Goal: Task Accomplishment & Management: Complete application form

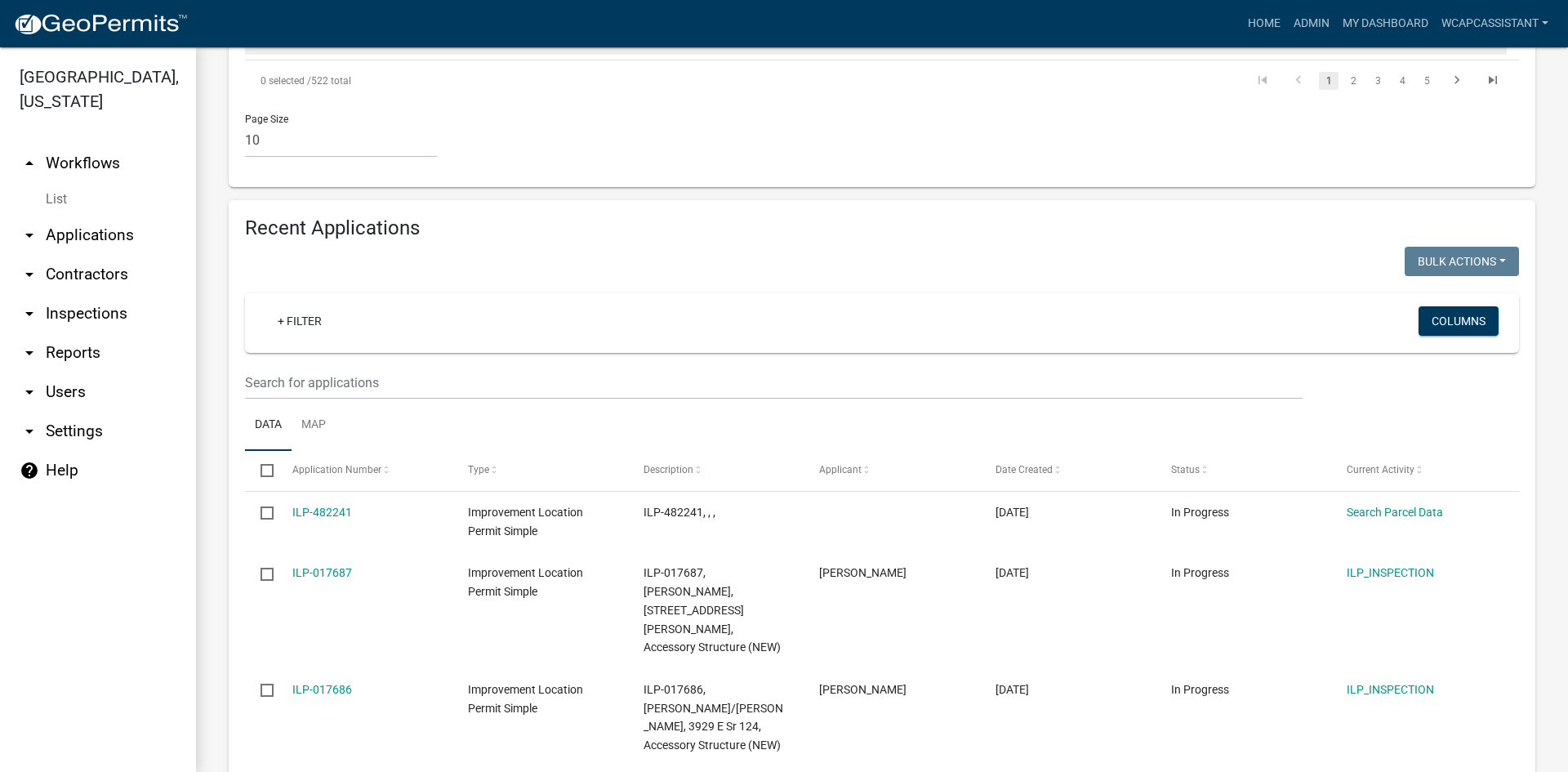
scroll to position [1552, 0]
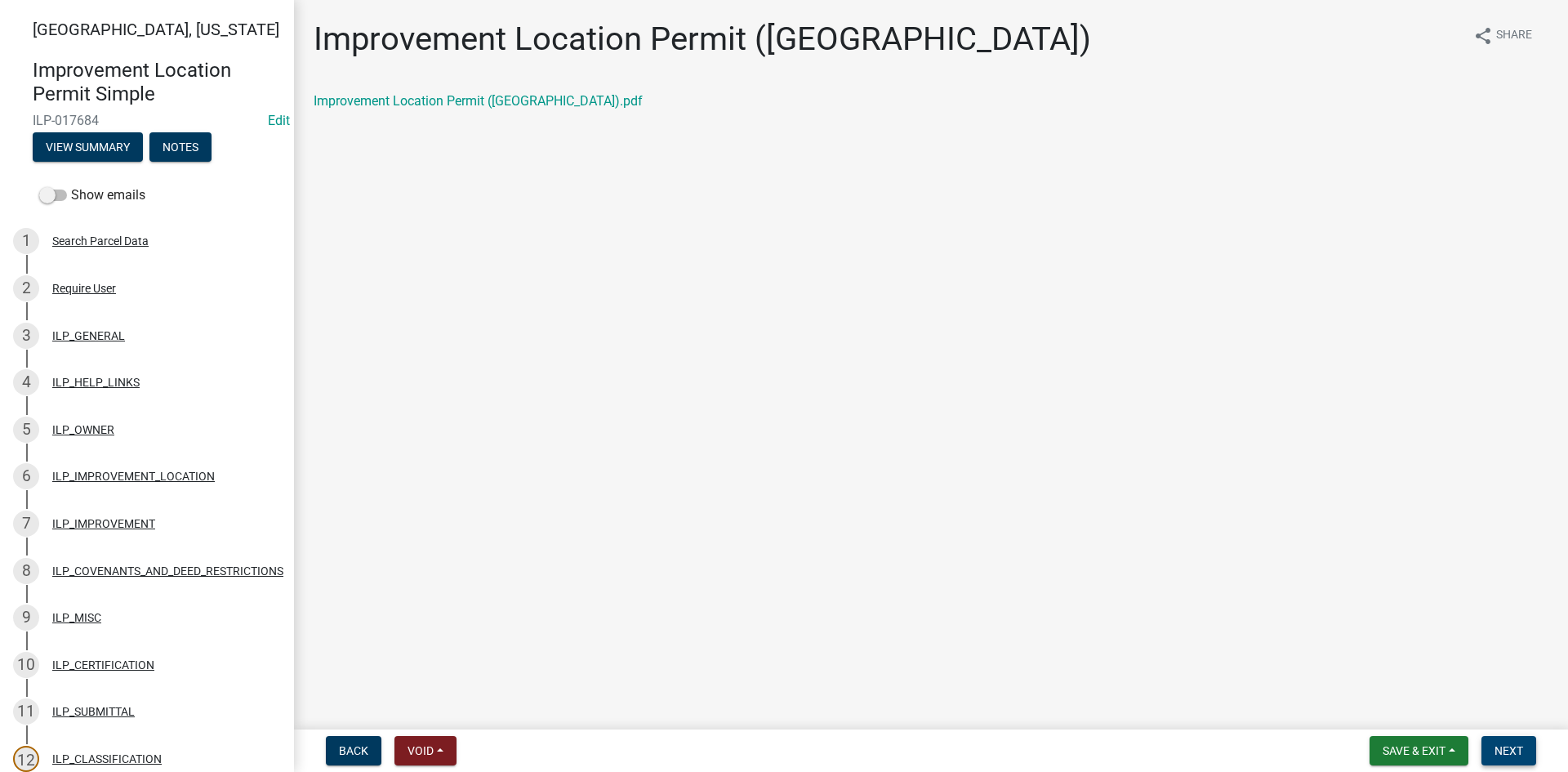
click at [1526, 758] on button "Next" at bounding box center [1509, 751] width 54 height 30
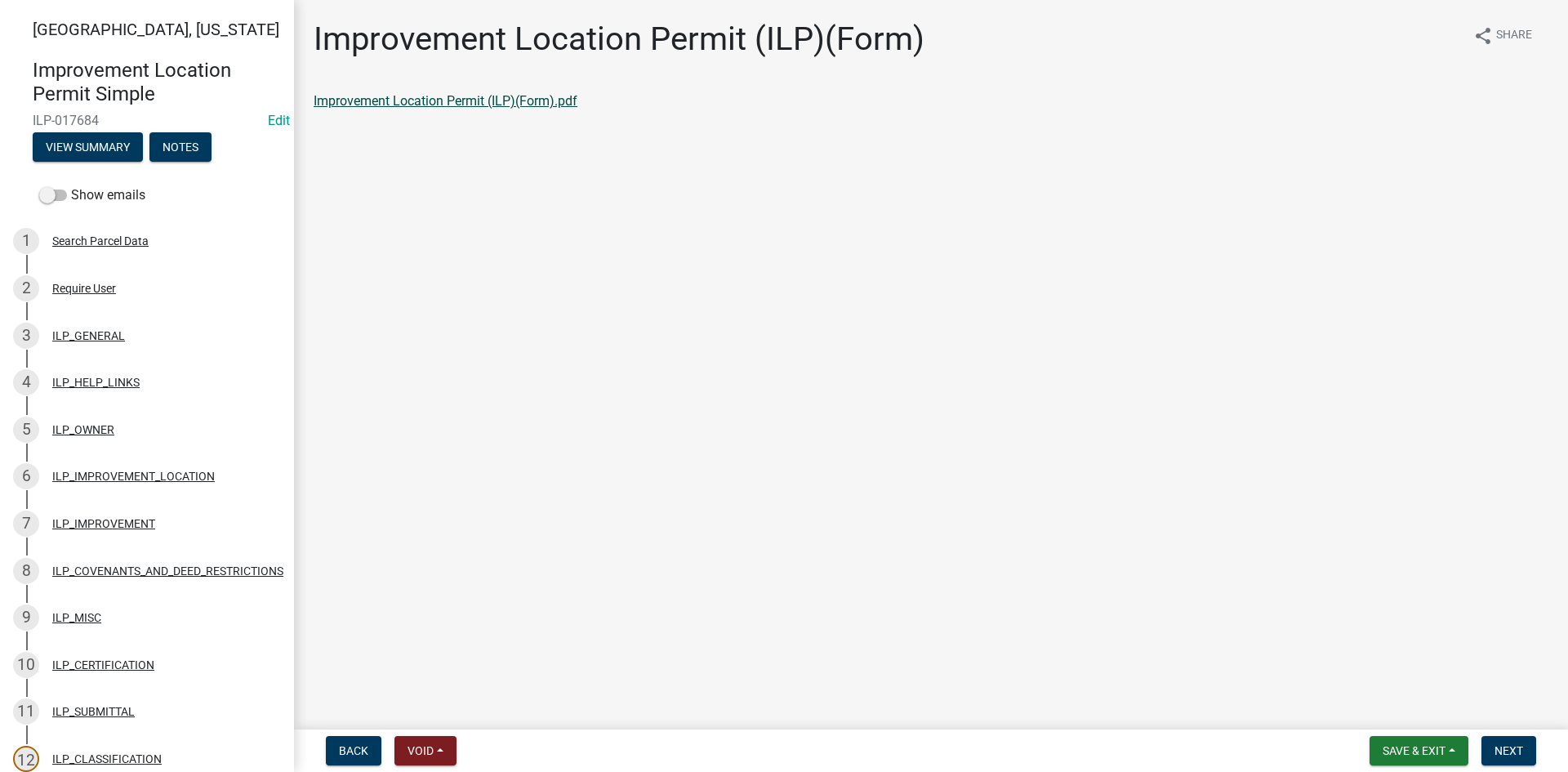
click at [416, 102] on link "Improvement Location Permit (ILP)(Form).pdf" at bounding box center [445, 101] width 264 height 15
click at [1512, 741] on button "Next" at bounding box center [1509, 751] width 54 height 30
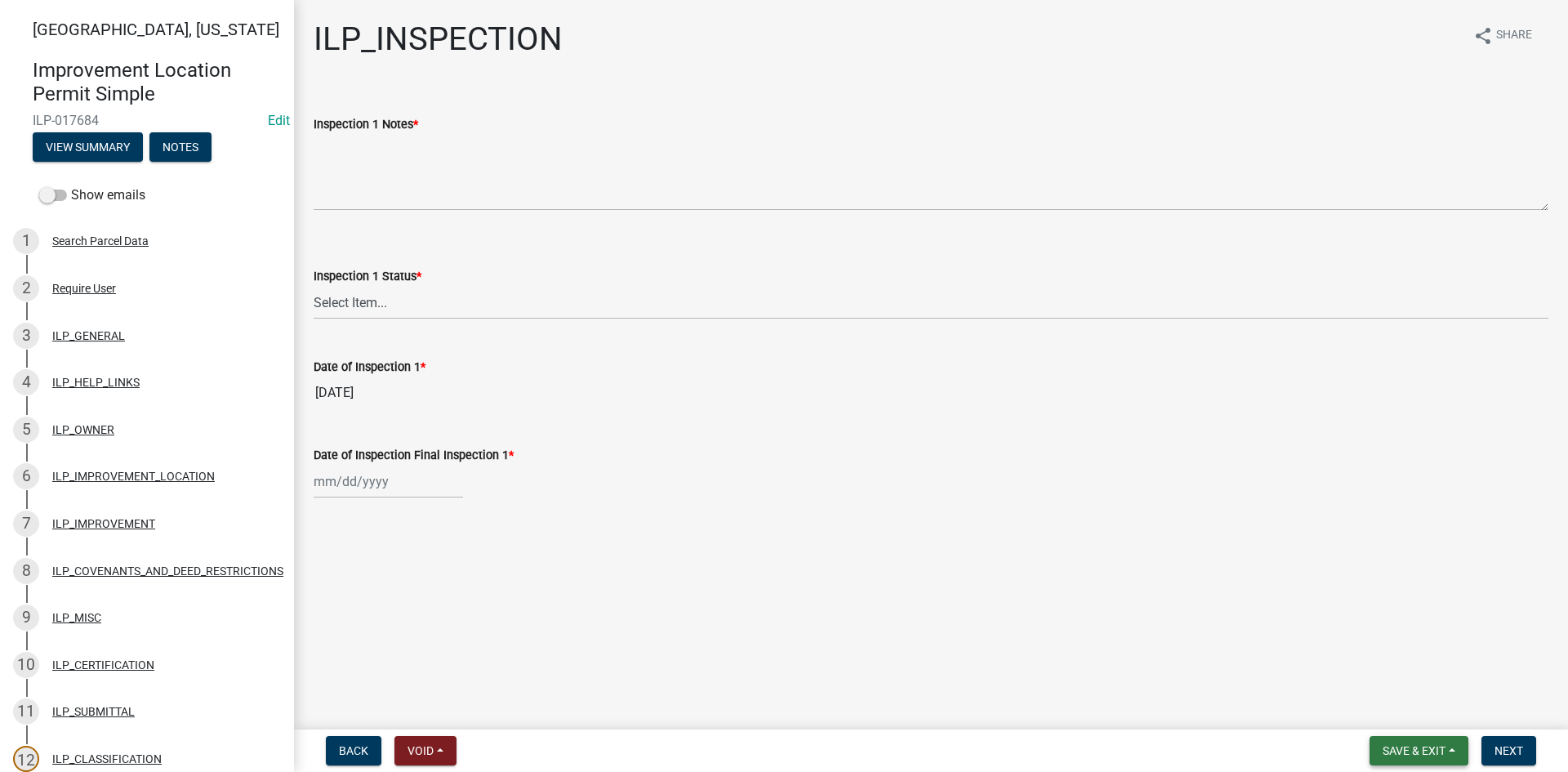
click at [1430, 750] on span "Save & Exit" at bounding box center [1414, 750] width 63 height 13
click at [1415, 713] on button "Save & Exit" at bounding box center [1403, 708] width 131 height 39
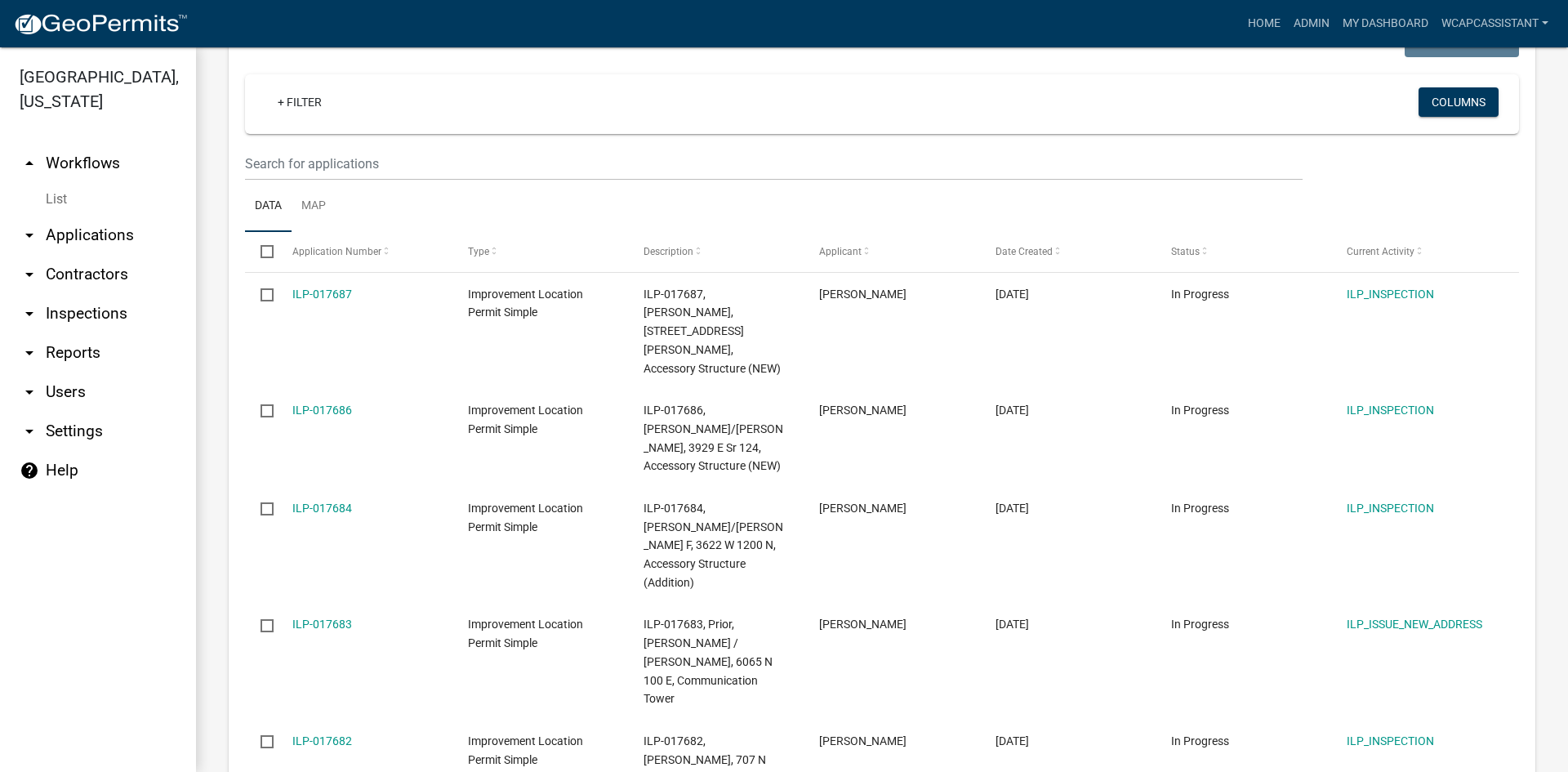
scroll to position [572, 0]
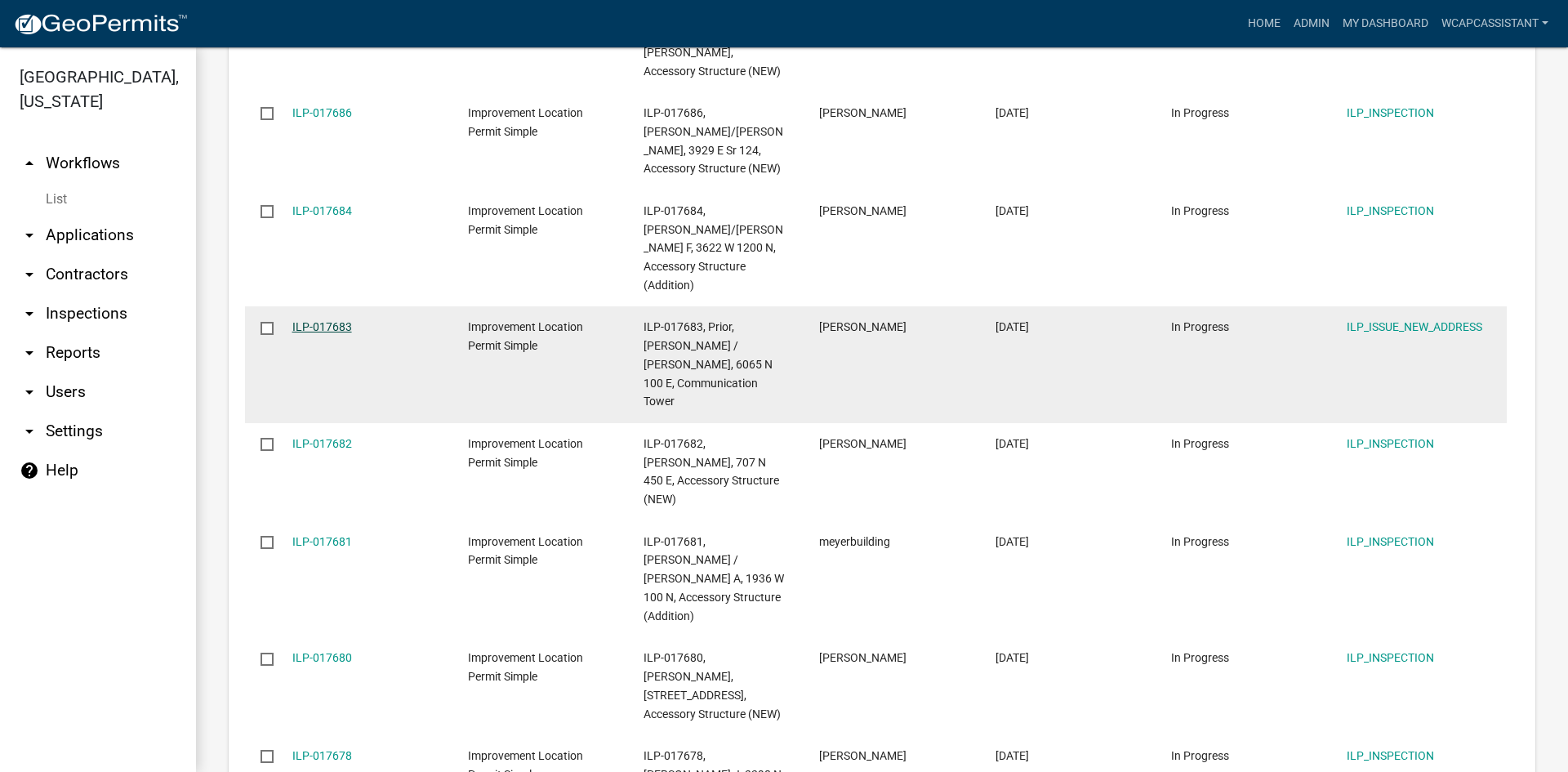
click at [318, 320] on link "ILP-017683" at bounding box center [322, 326] width 59 height 13
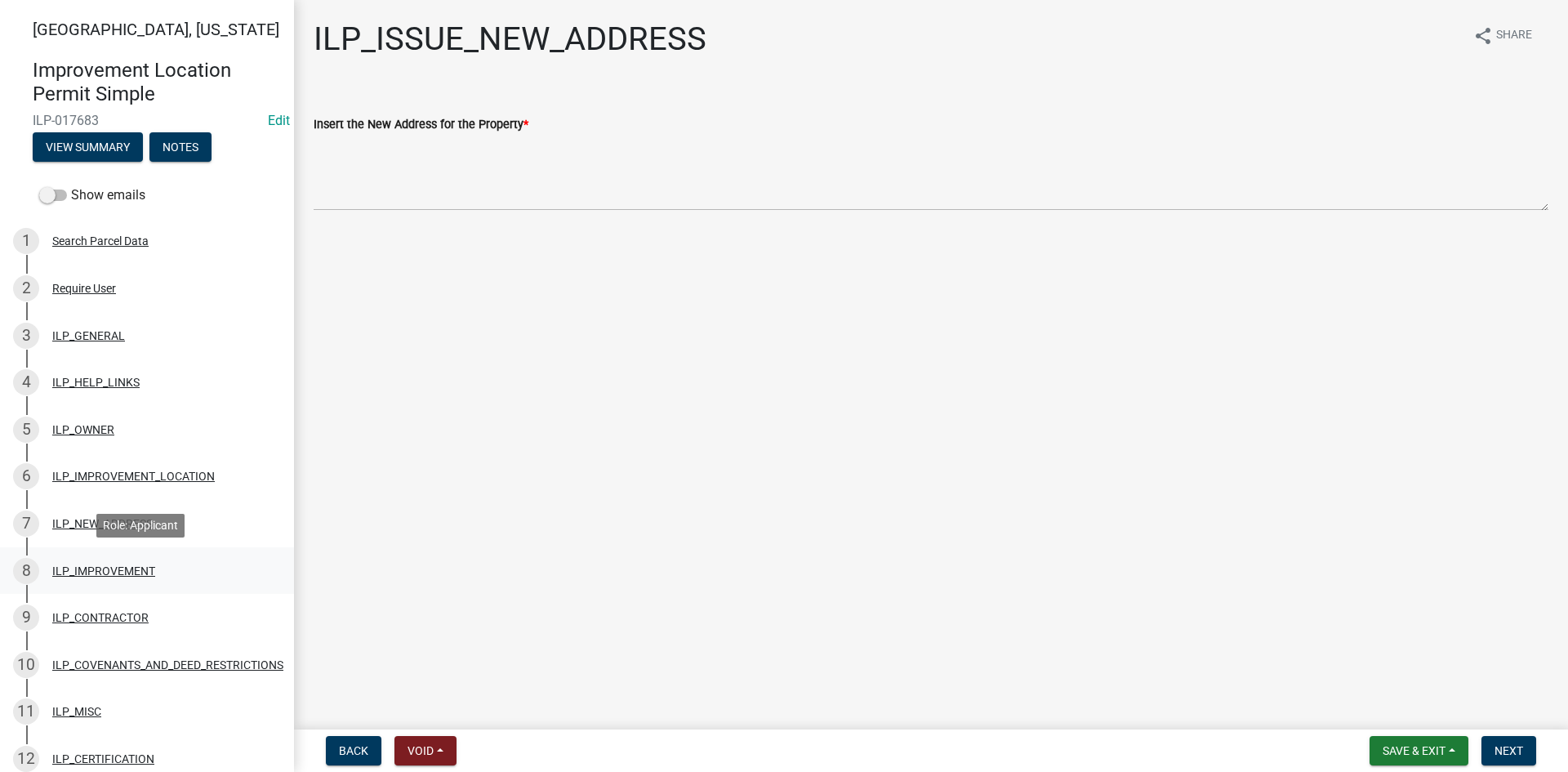
click at [107, 573] on div "ILP_IMPROVEMENT" at bounding box center [104, 571] width 103 height 11
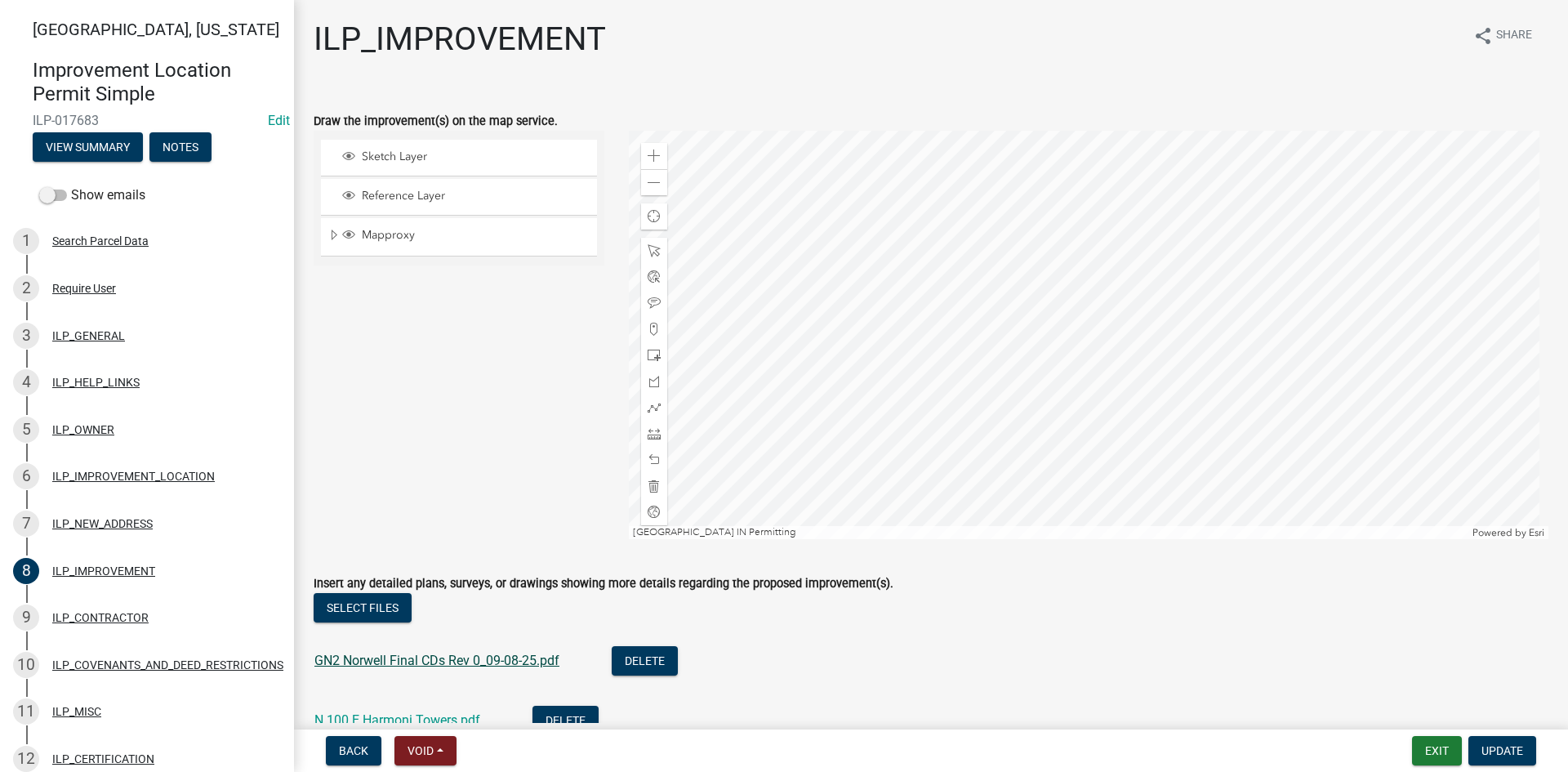
scroll to position [82, 0]
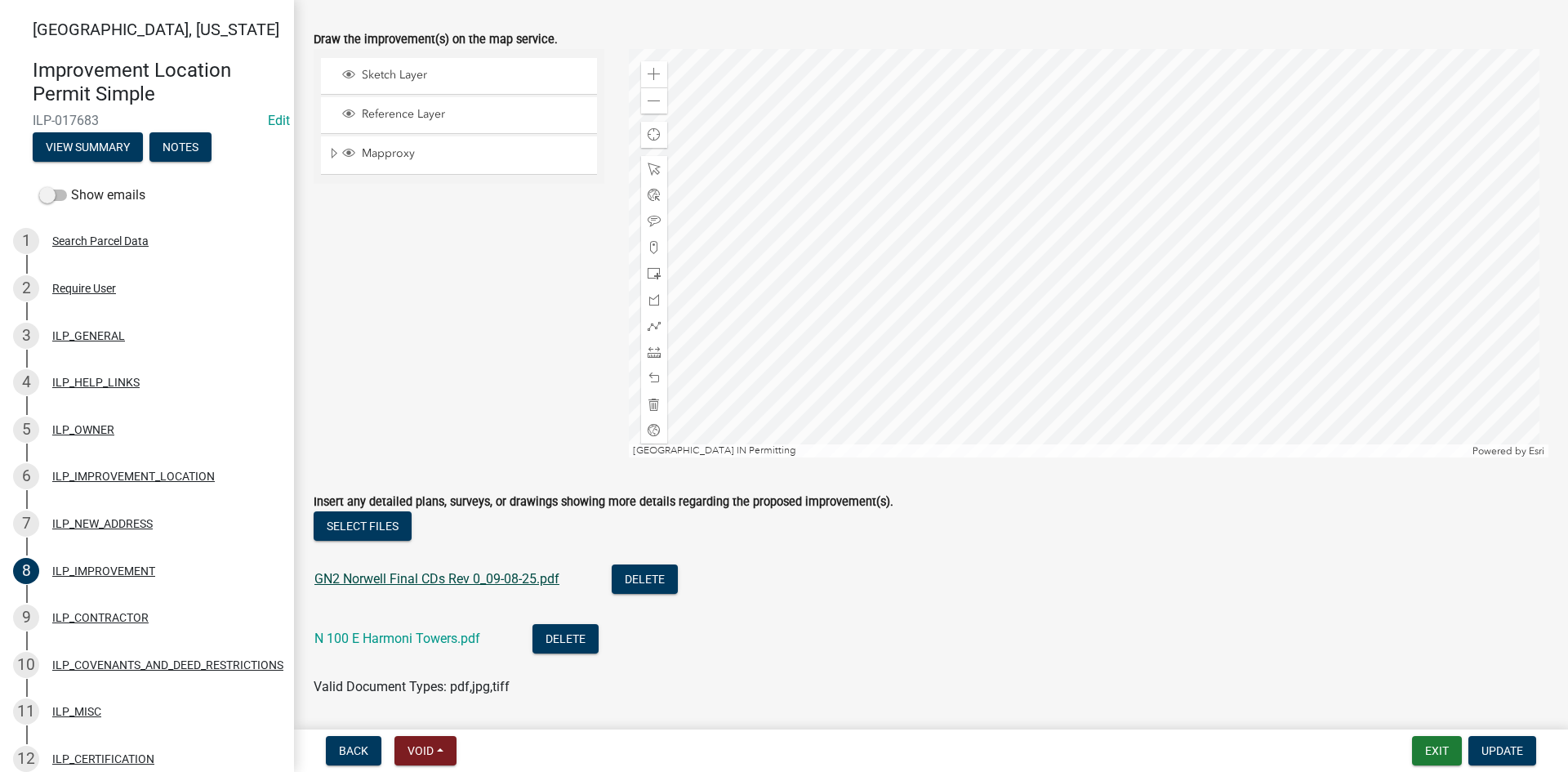
click at [396, 579] on link "GN2 Norwell Final CDs Rev 0_09-08-25.pdf" at bounding box center [436, 578] width 245 height 15
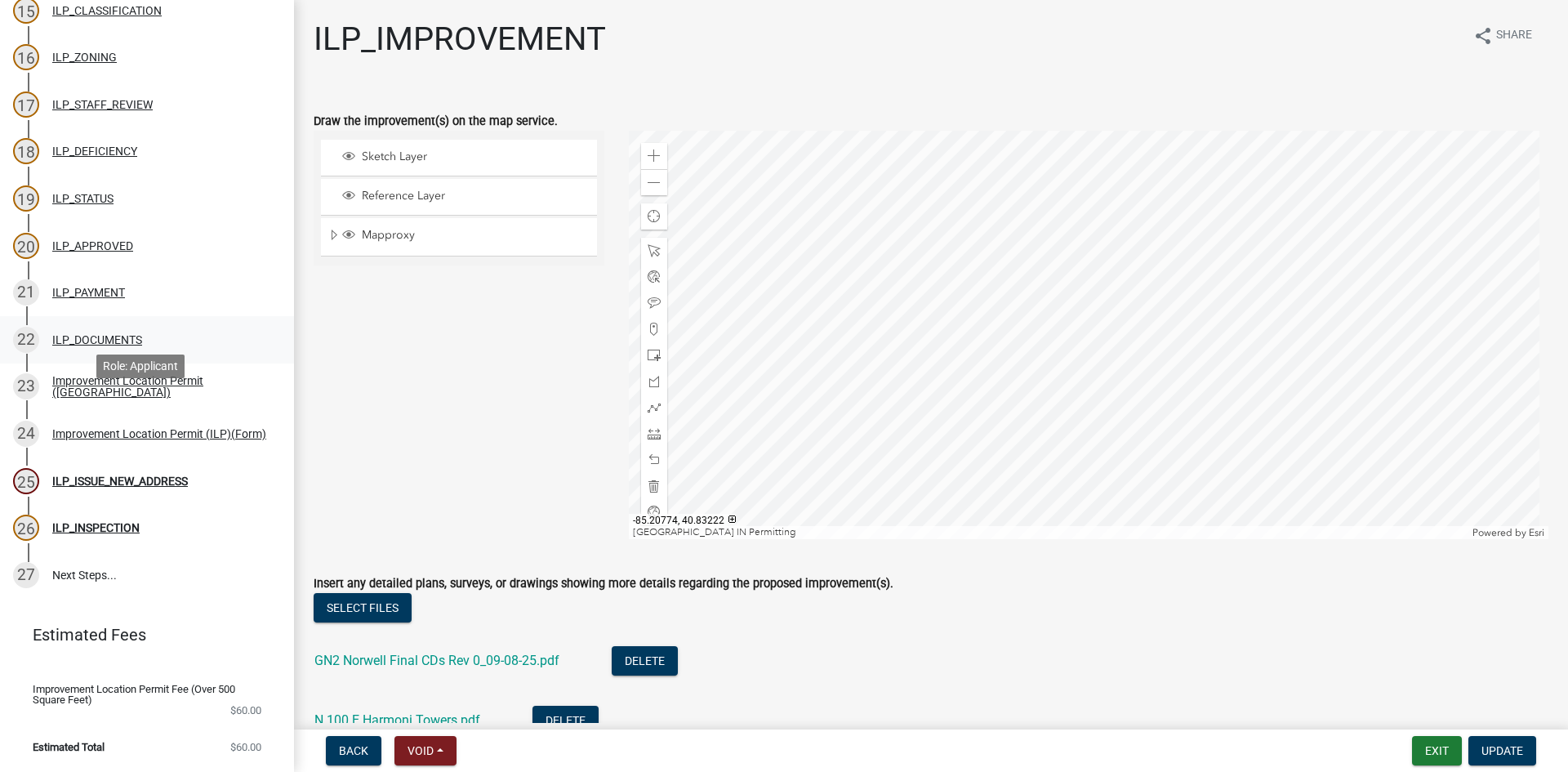
scroll to position [902, 0]
click at [118, 476] on div "ILP_ISSUE_NEW_ADDRESS" at bounding box center [121, 481] width 136 height 11
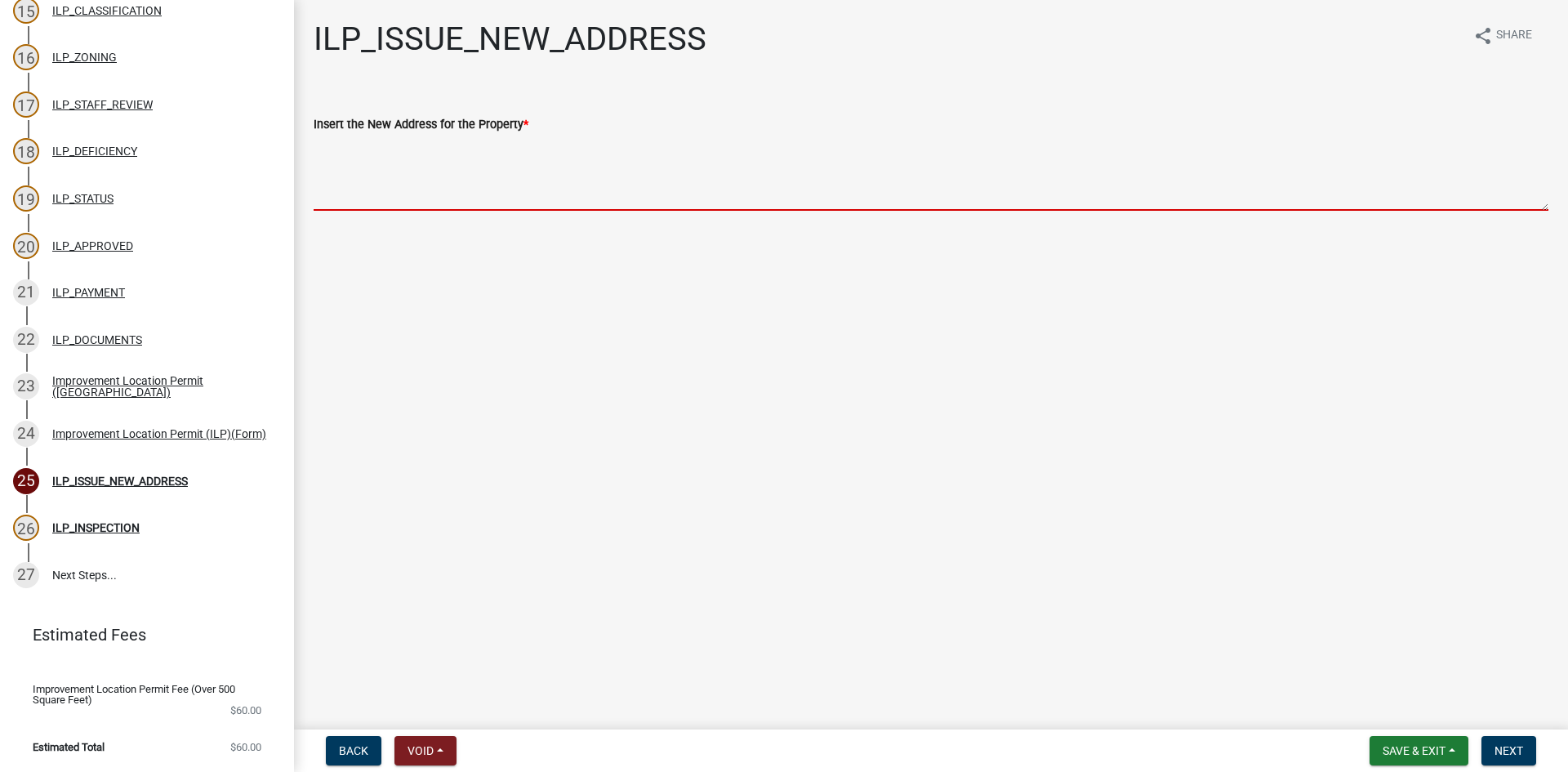
click at [374, 183] on textarea "Insert the New Address for the Property *" at bounding box center [930, 172] width 1234 height 76
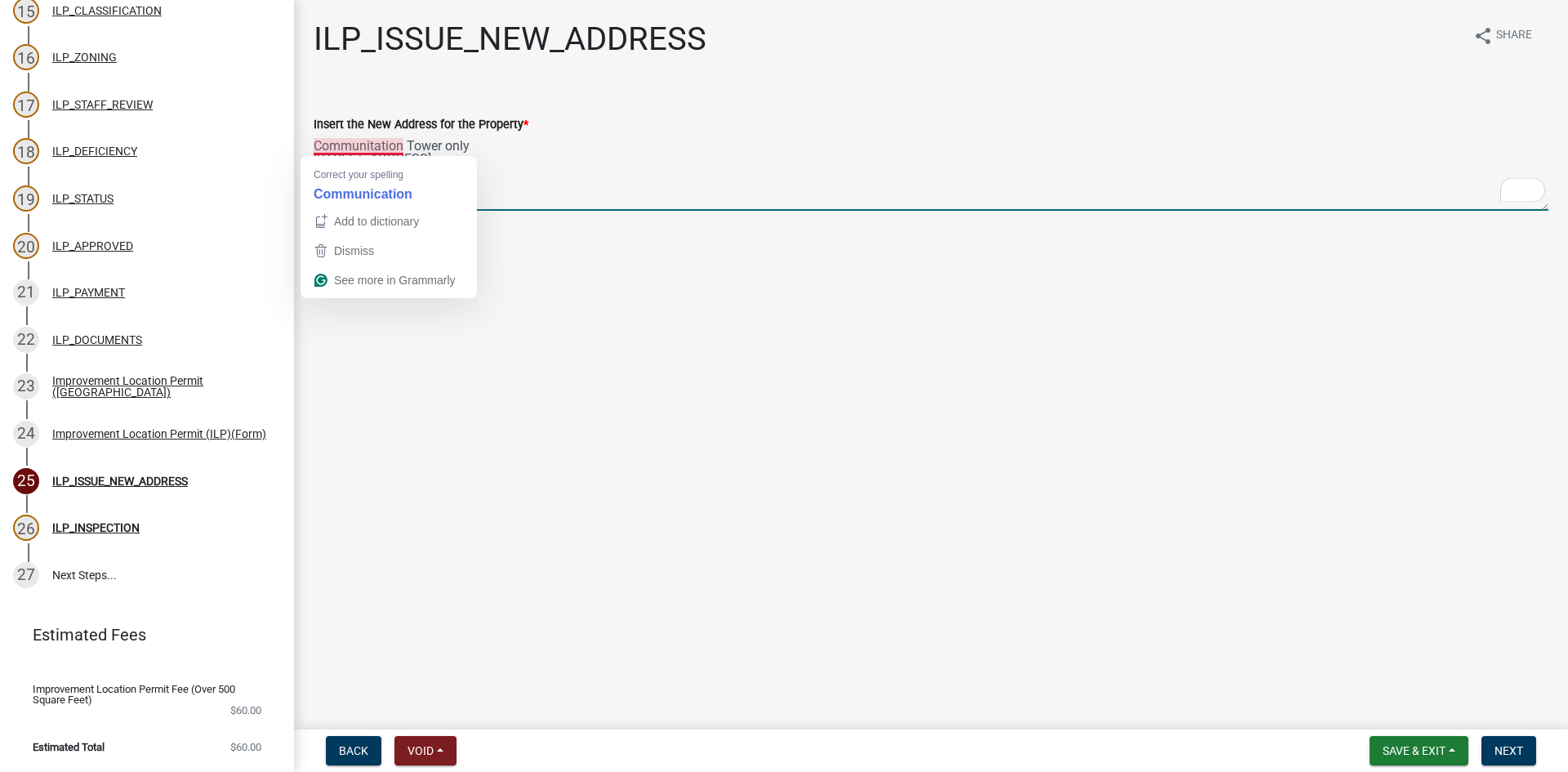
click at [370, 147] on textarea "Communitation Tower only [STREET_ADDRESS]" at bounding box center [930, 172] width 1234 height 76
click at [315, 144] on textarea "Communication Tower only [STREET_ADDRESS]" at bounding box center [930, 172] width 1234 height 76
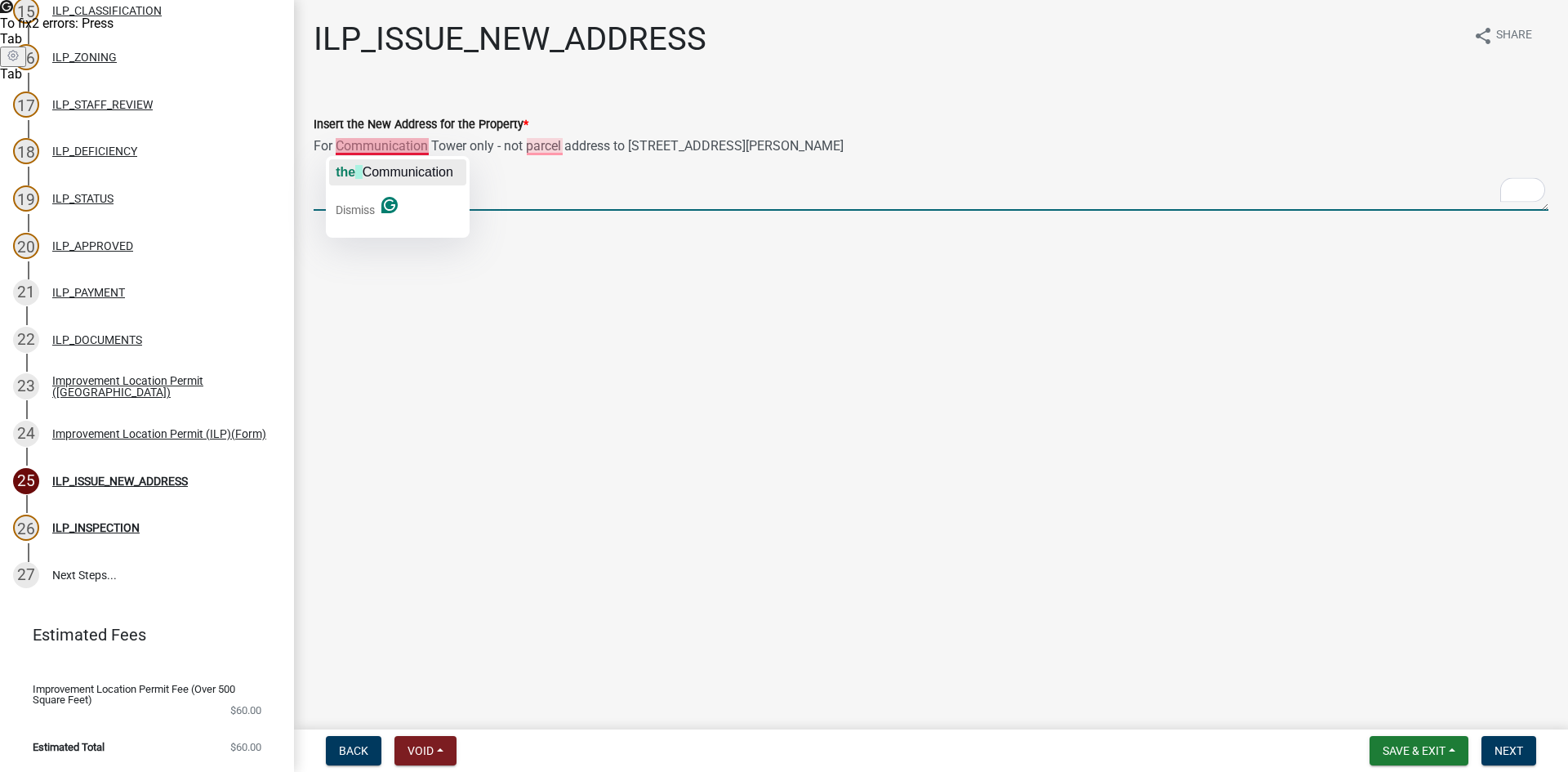
click at [372, 178] on span "Communication" at bounding box center [407, 172] width 91 height 14
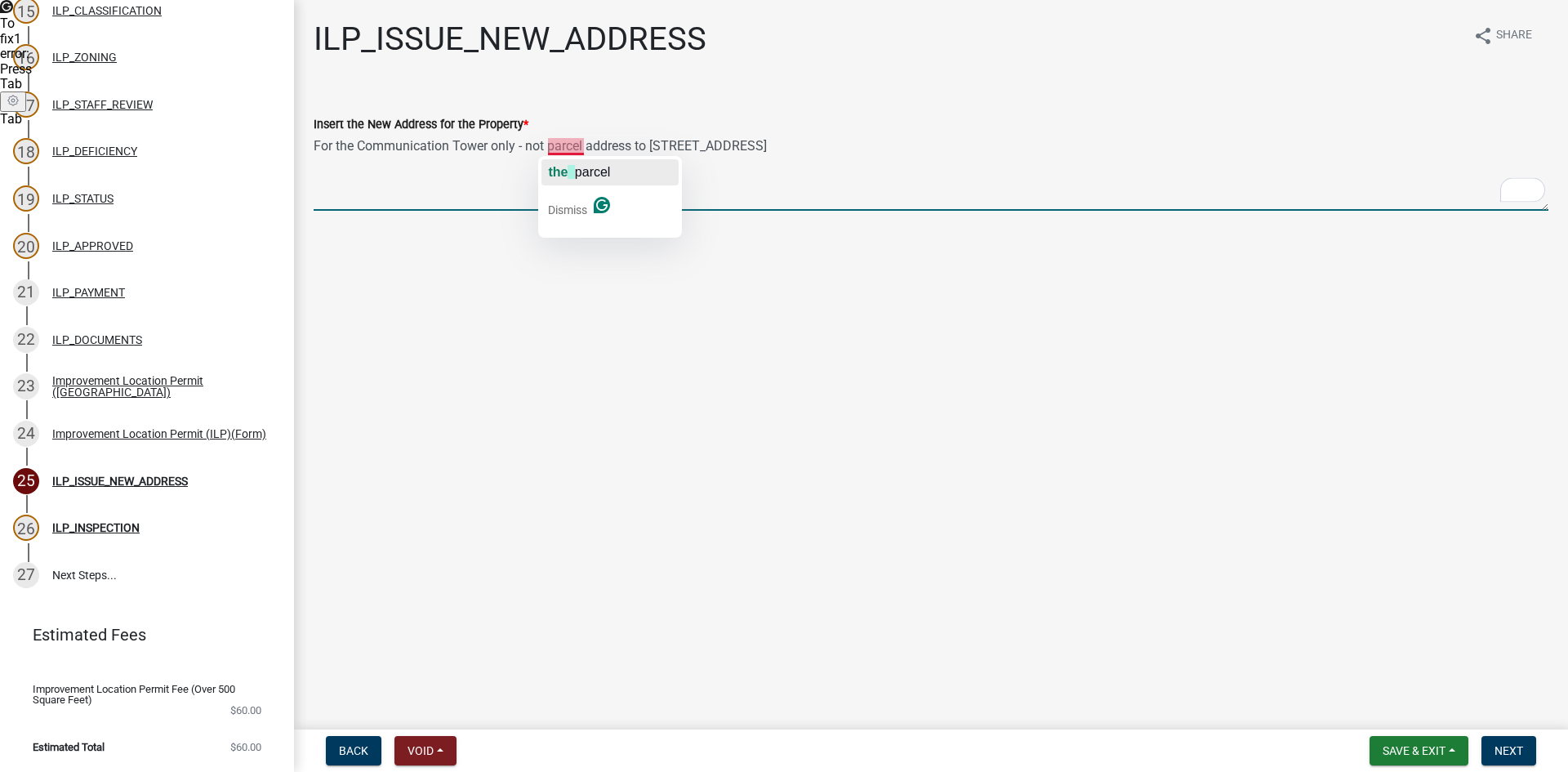
click at [574, 166] on span "button" at bounding box center [571, 172] width 7 height 14
drag, startPoint x: 527, startPoint y: 146, endPoint x: 544, endPoint y: 146, distance: 17.0
click at [544, 146] on textarea "For the Communication Tower only - not the parcel address to [STREET_ADDRESS]" at bounding box center [930, 172] width 1234 height 76
drag, startPoint x: 501, startPoint y: 154, endPoint x: 297, endPoint y: 141, distance: 204.4
click at [297, 141] on div "ILP_ISSUE_NEW_ADDRESS share Share Insert the New Address for the Property * For…" at bounding box center [930, 129] width 1274 height 219
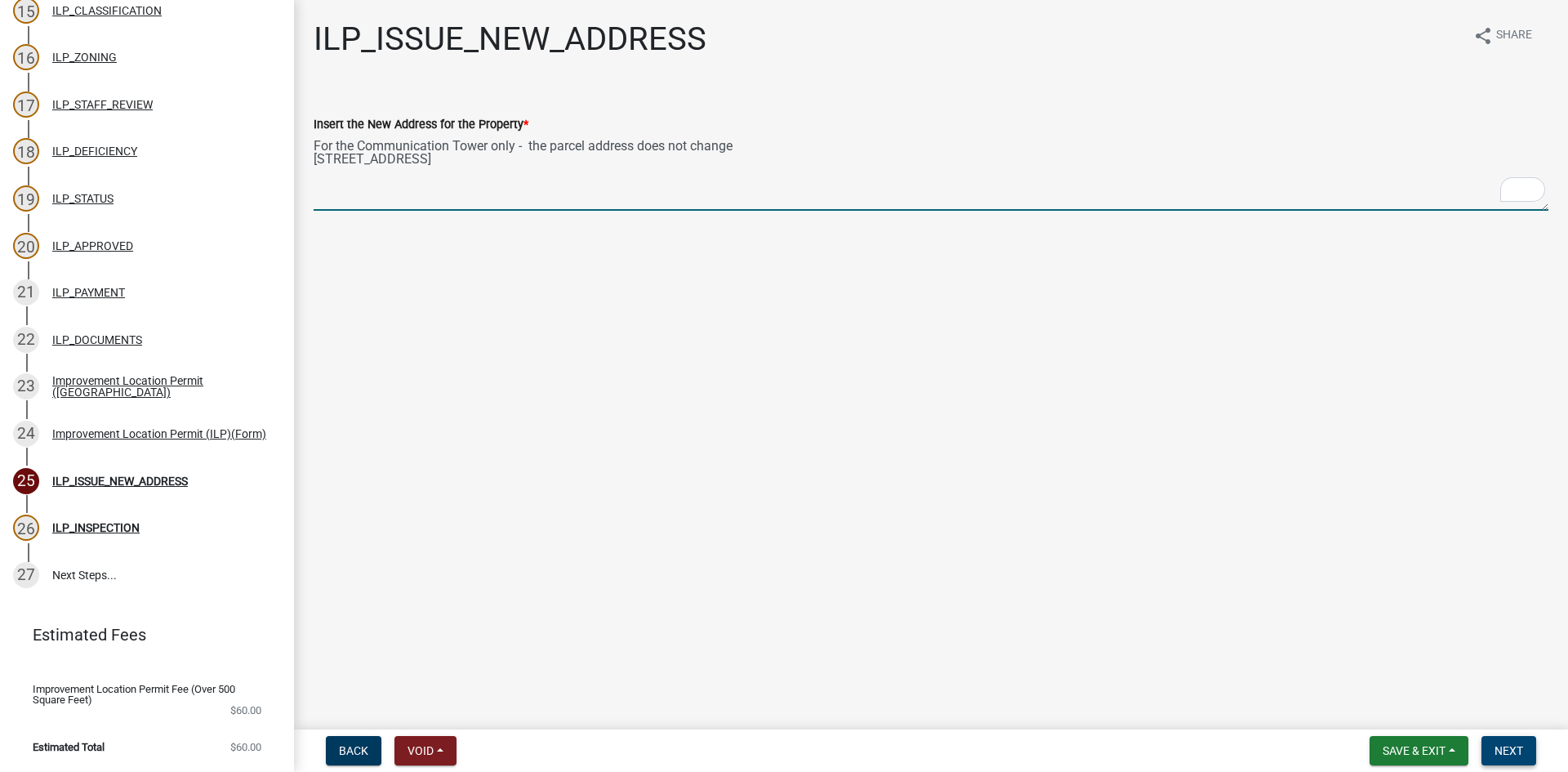
type textarea "For the Communication Tower only - the parcel address does not change [STREET_A…"
click at [1515, 744] on span "Next" at bounding box center [1509, 750] width 29 height 13
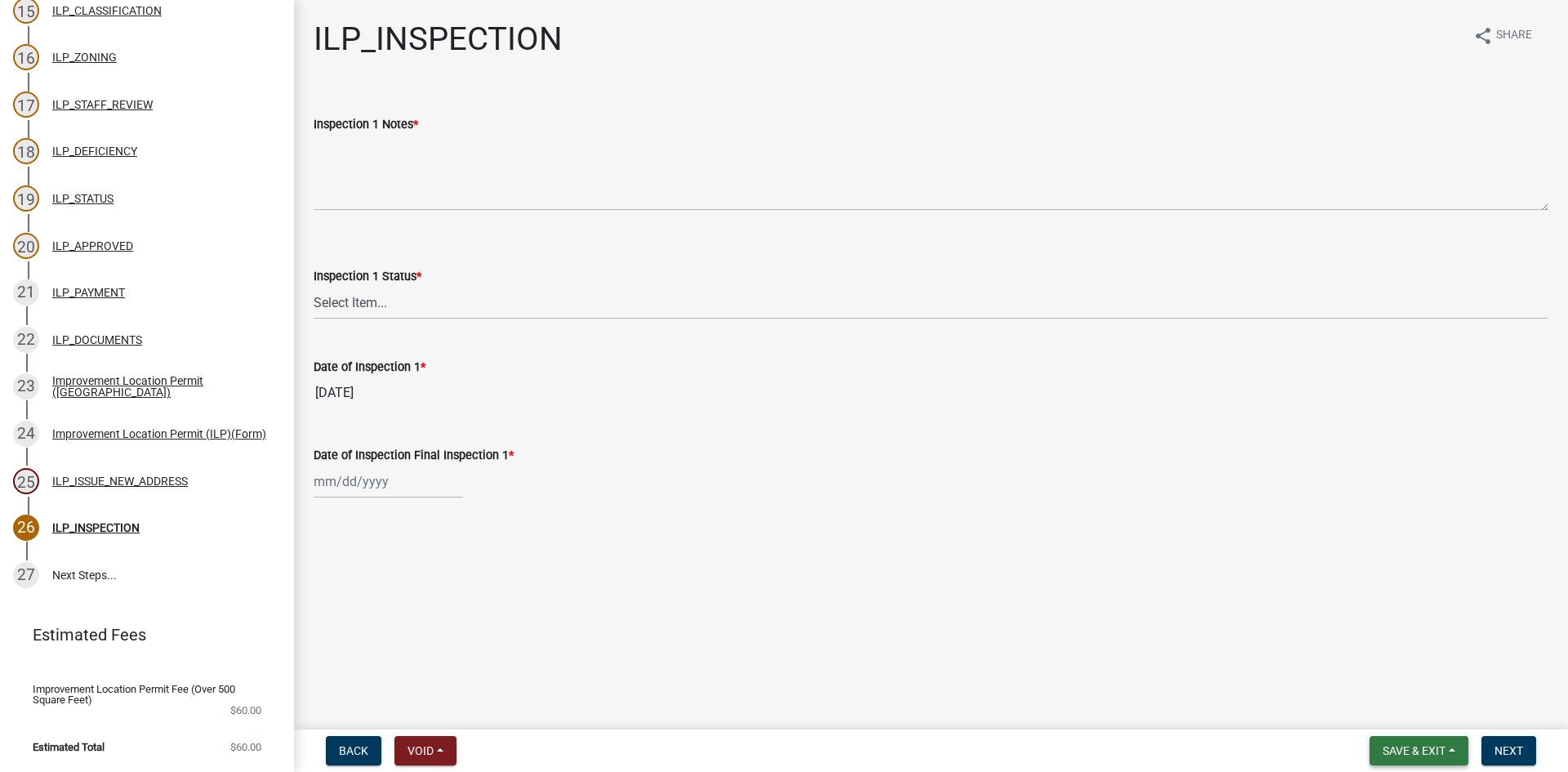
click at [1413, 747] on span "Save & Exit" at bounding box center [1414, 750] width 63 height 13
click at [1399, 712] on button "Save & Exit" at bounding box center [1403, 708] width 131 height 39
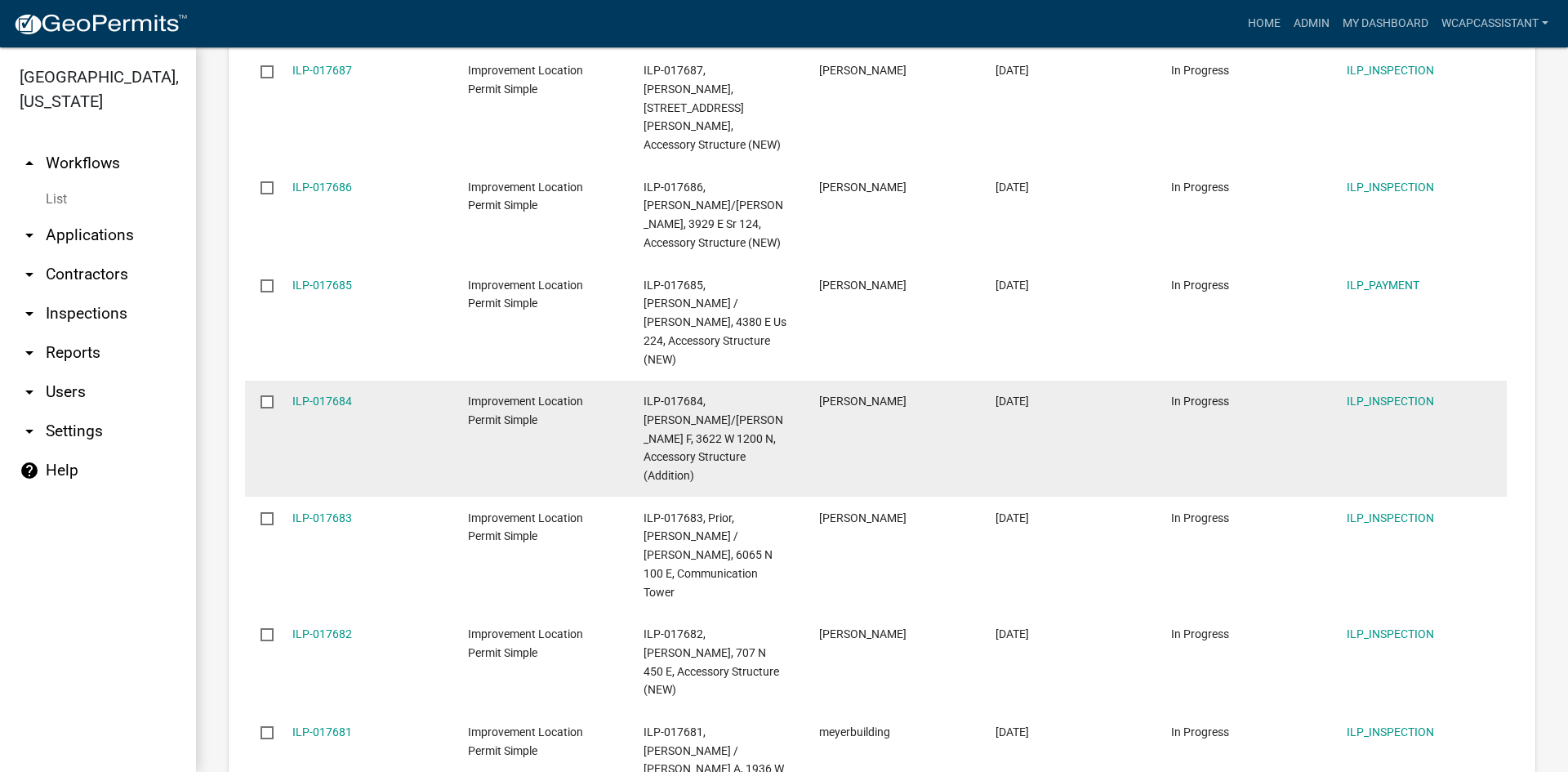
scroll to position [2092, 0]
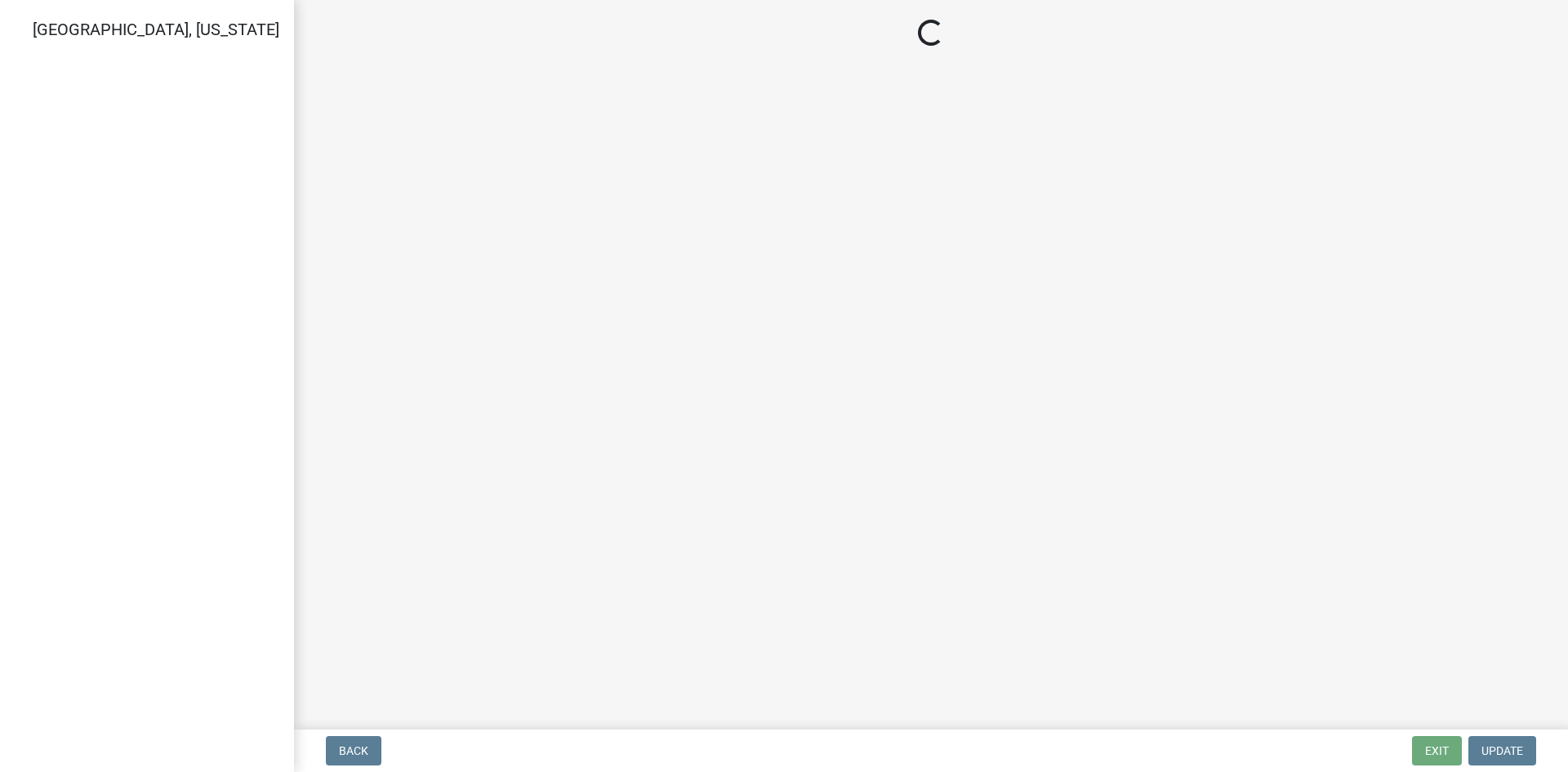
select select "3: 3"
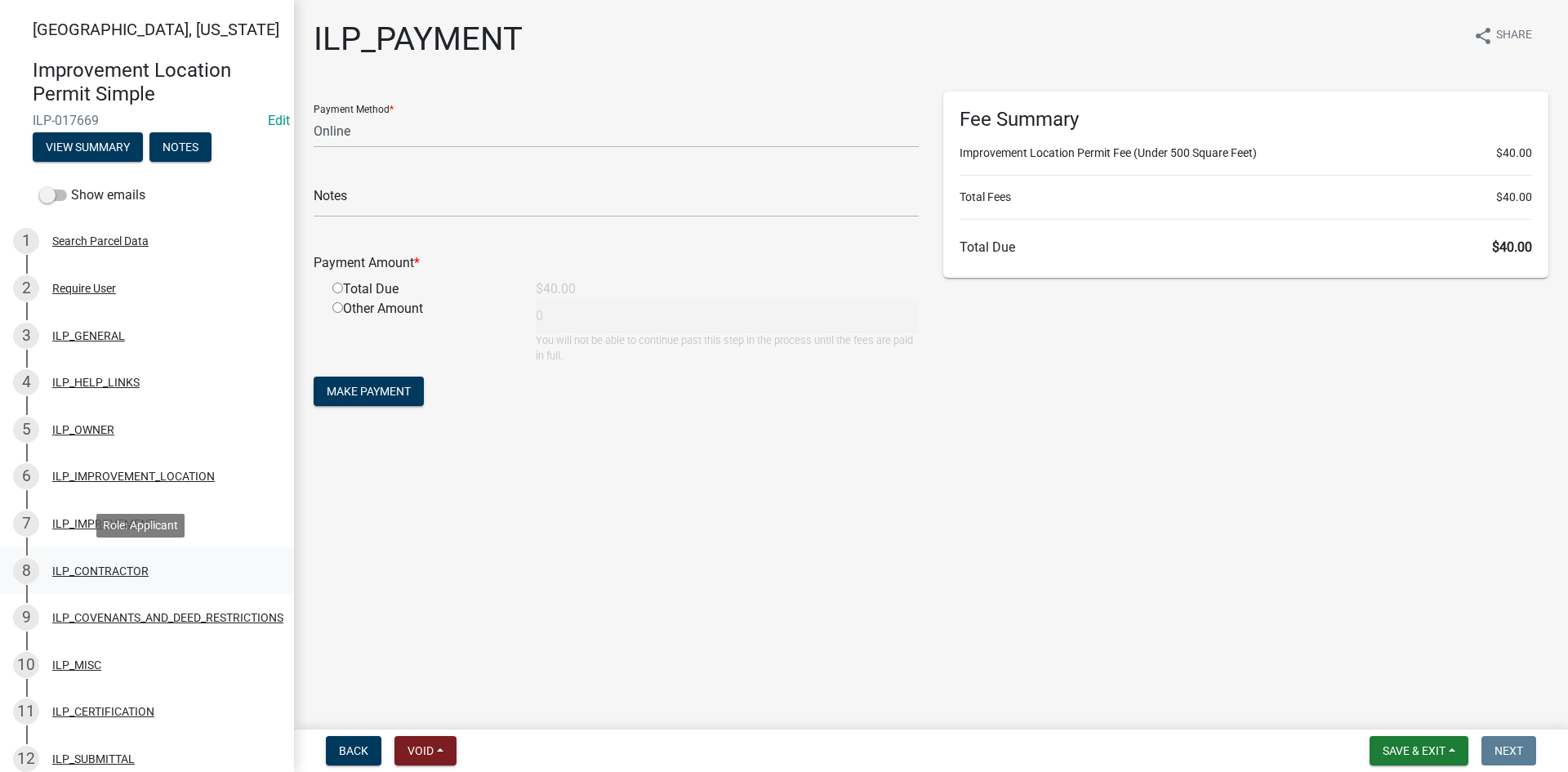
click at [94, 576] on div "ILP_CONTRACTOR" at bounding box center [101, 571] width 97 height 11
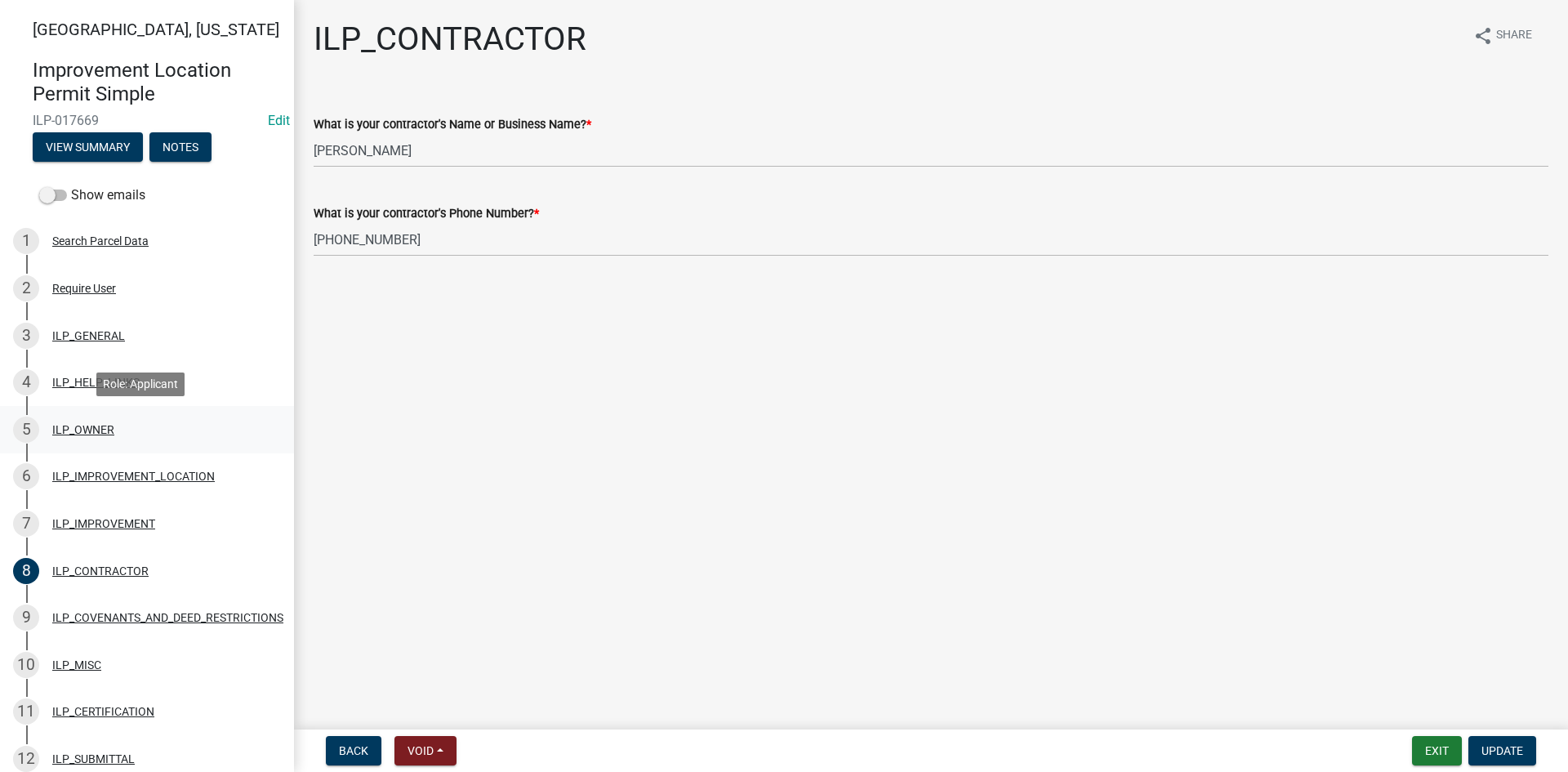
click at [70, 435] on div "ILP_OWNER" at bounding box center [83, 429] width 62 height 11
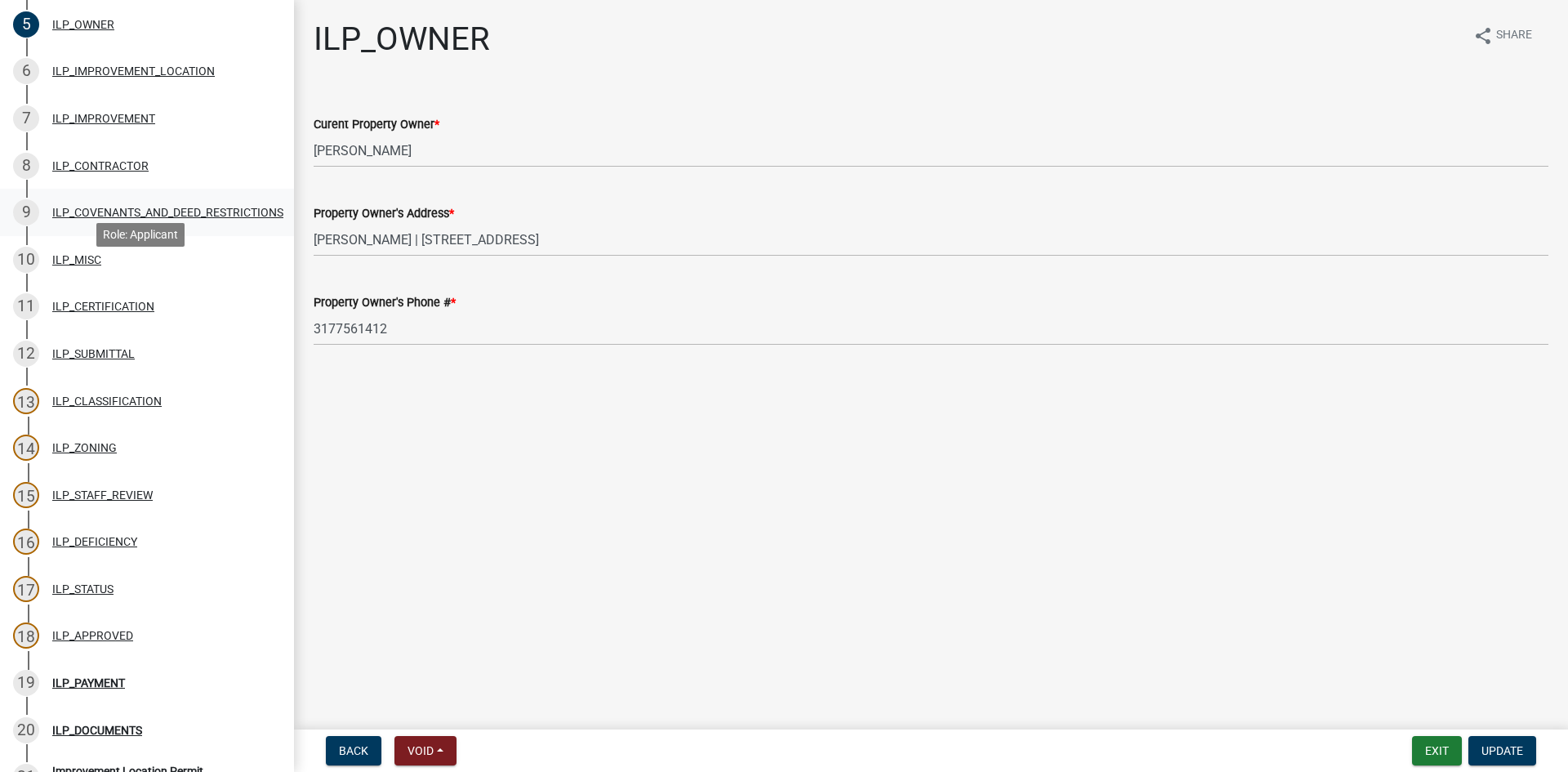
scroll to position [409, 0]
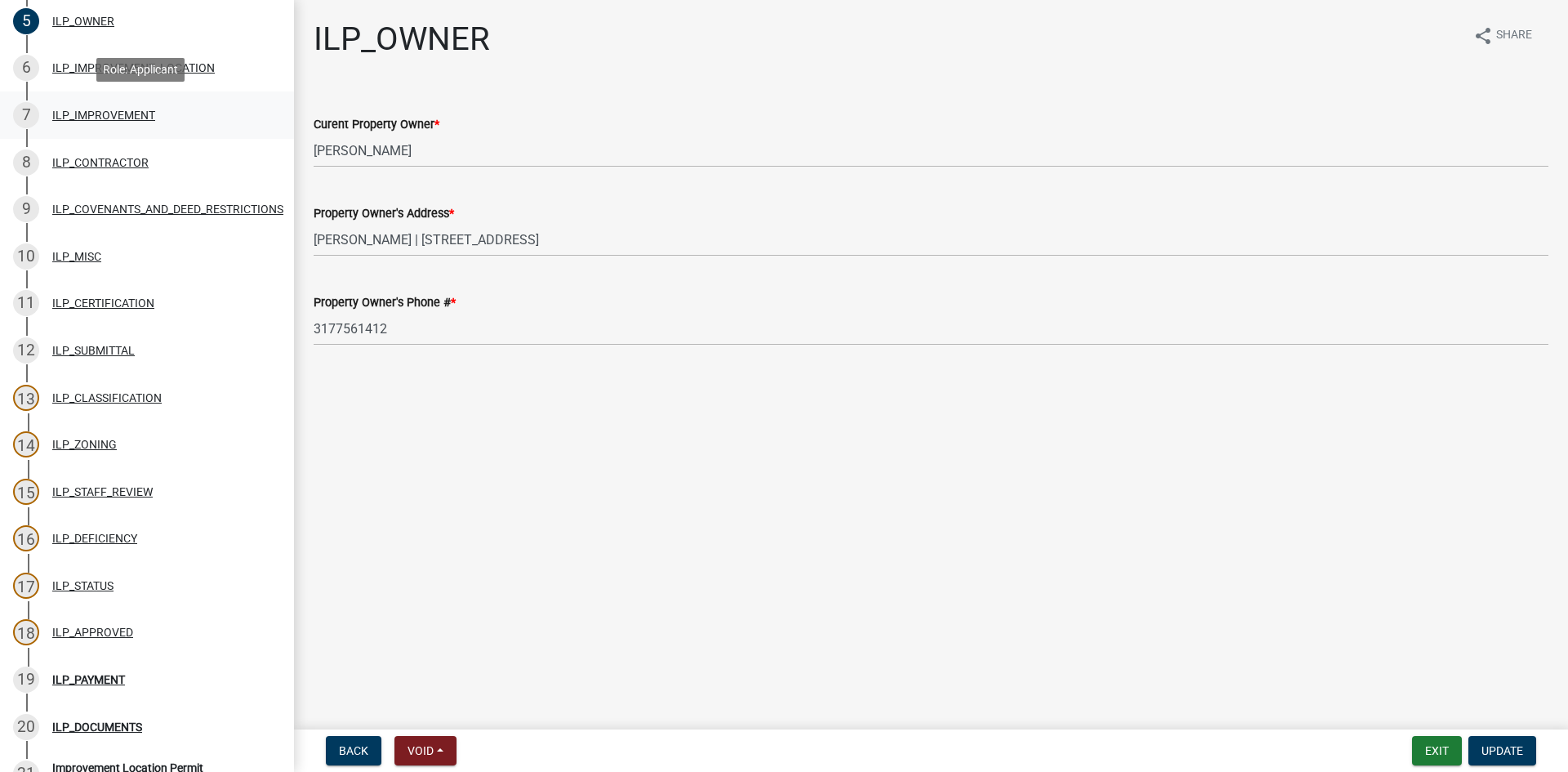
click at [97, 130] on link "7 ILP_IMPROVEMENT" at bounding box center [147, 116] width 294 height 48
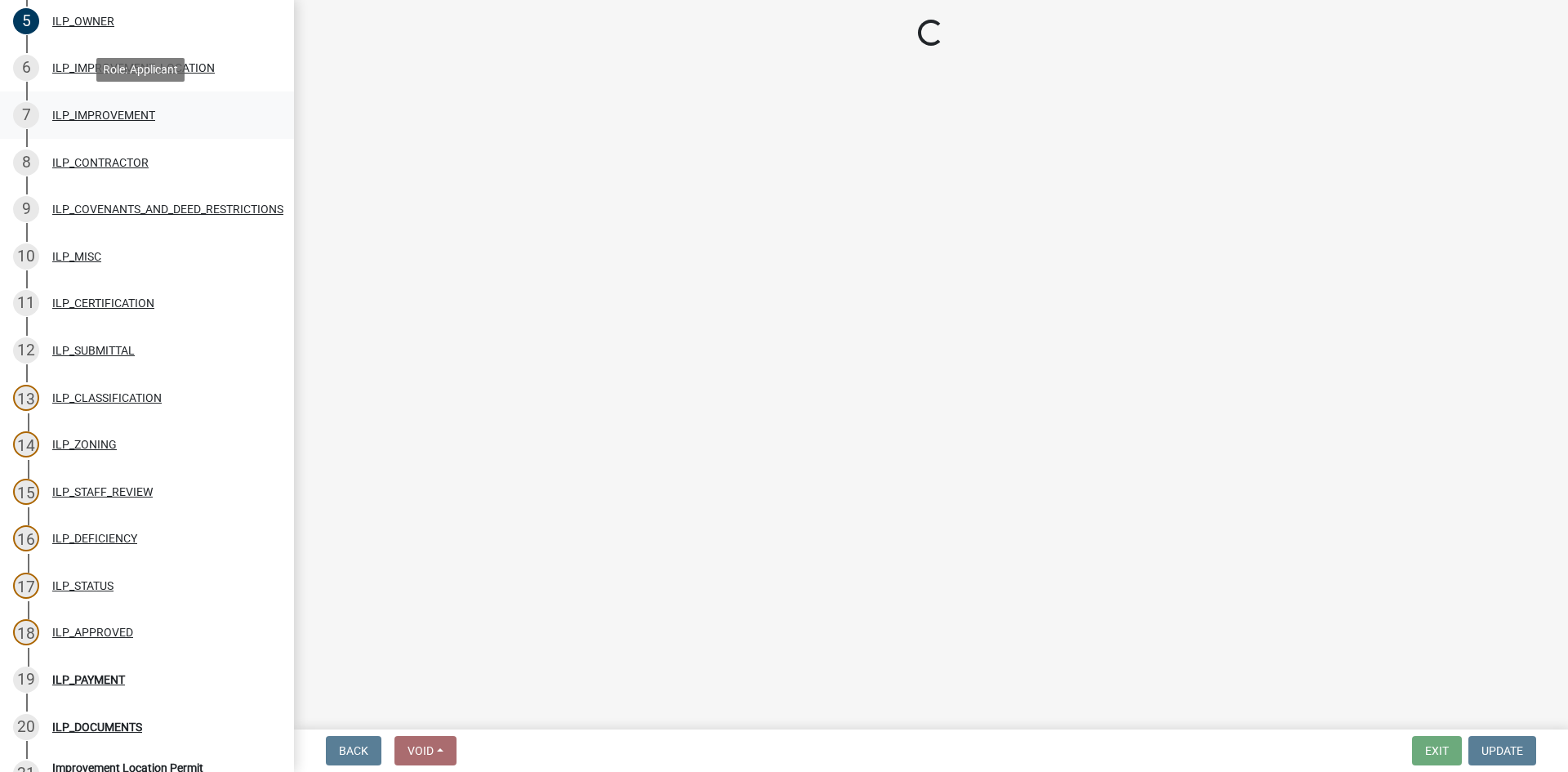
select select "71b507d0-569d-4a0a-b334-f72445909e69"
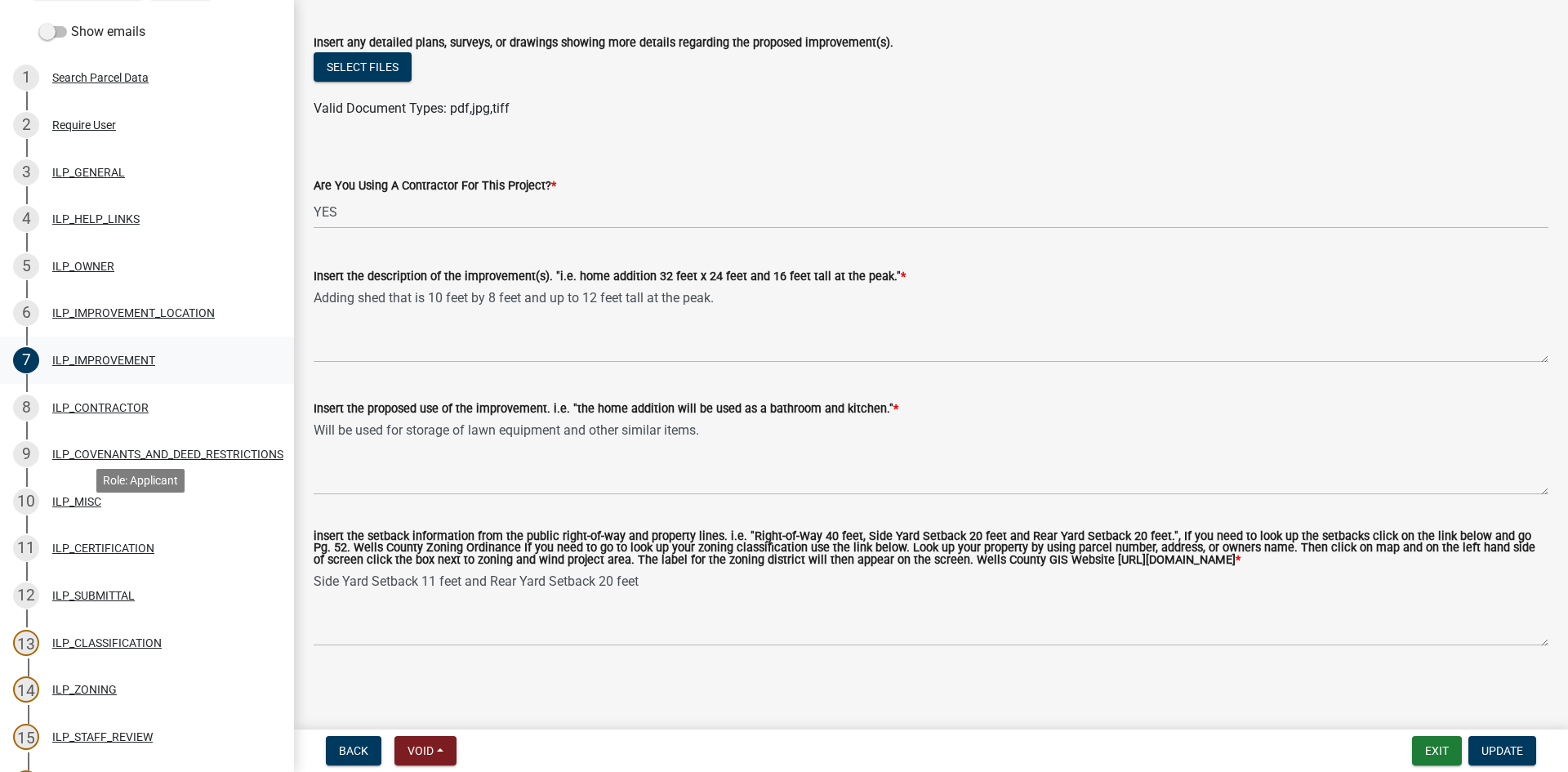
scroll to position [0, 0]
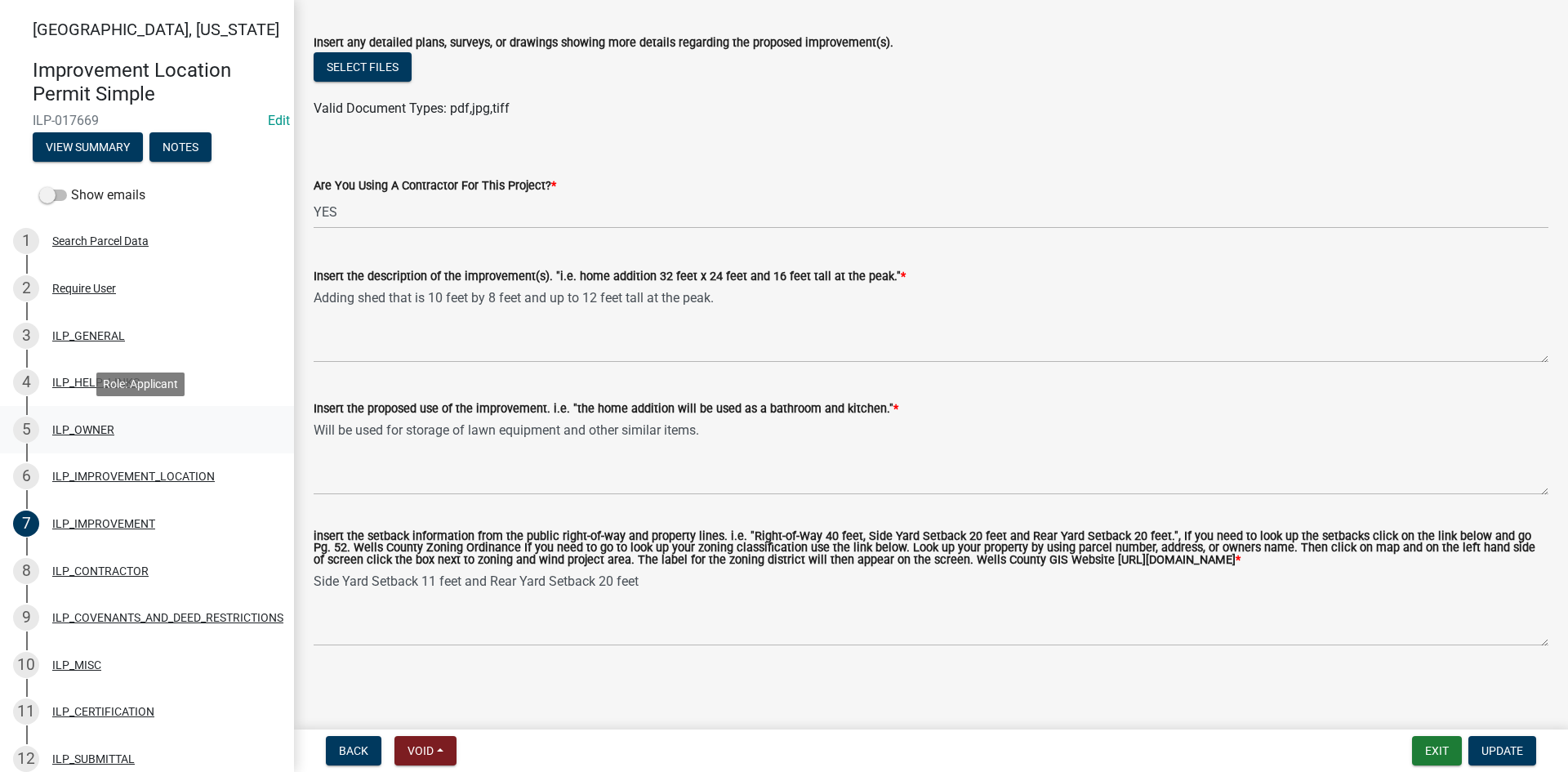
click at [93, 425] on div "ILP_OWNER" at bounding box center [83, 429] width 62 height 11
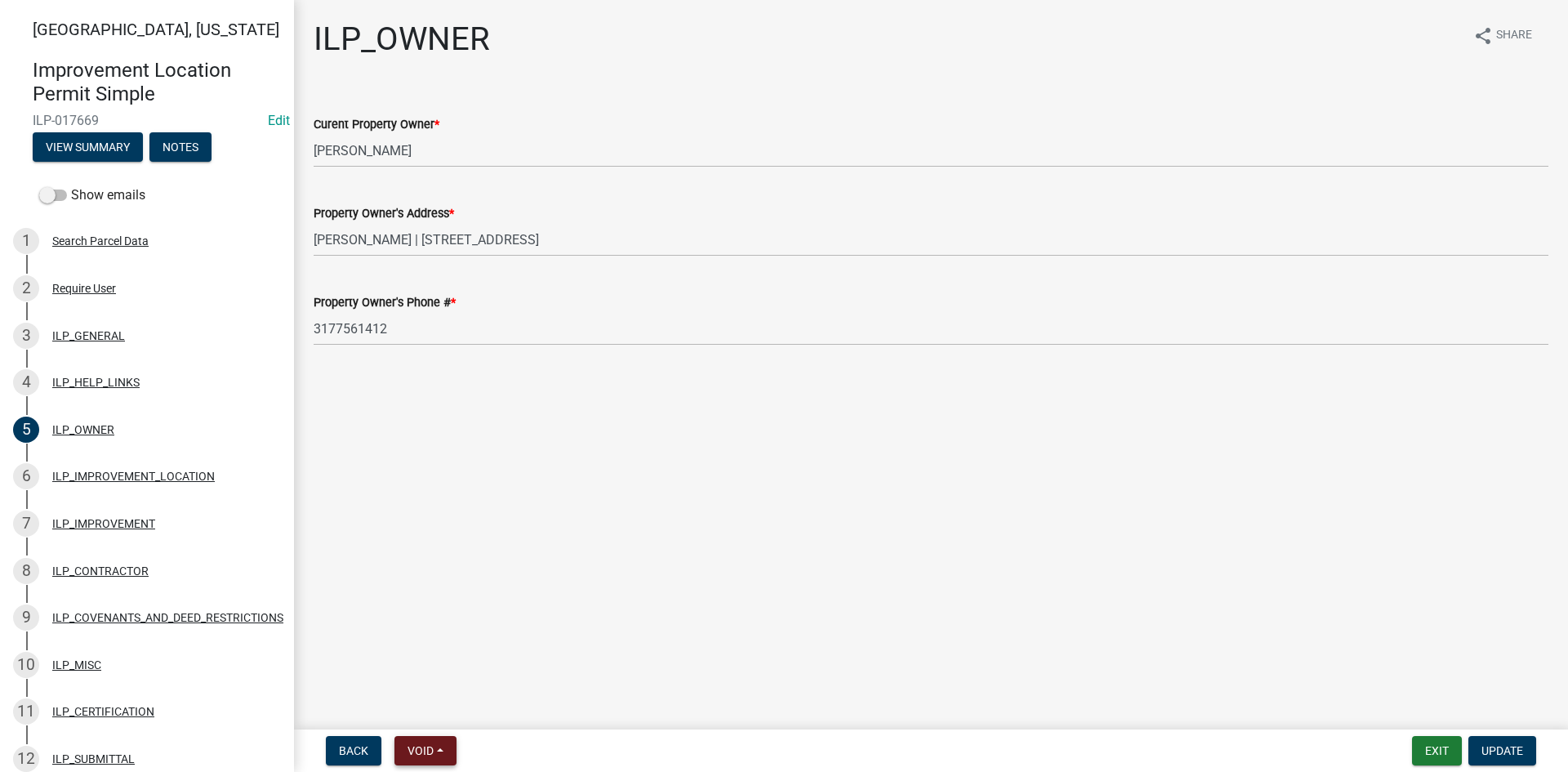
click at [429, 742] on button "Void" at bounding box center [425, 751] width 62 height 30
click at [437, 699] on button "Void" at bounding box center [460, 708] width 131 height 39
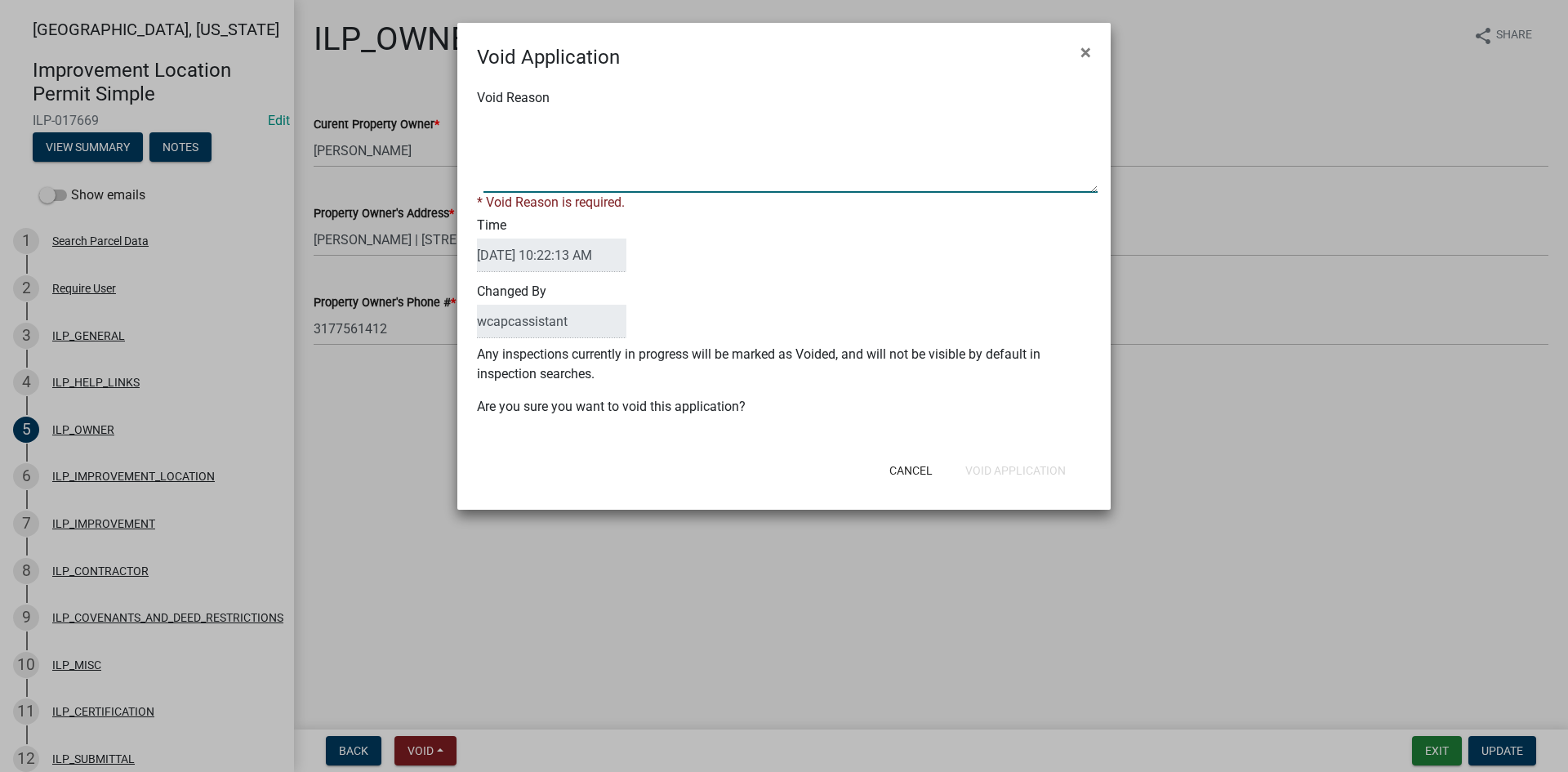
click at [565, 159] on textarea "Void Reason" at bounding box center [790, 152] width 614 height 82
type textarea "project no longer taking place."
click at [998, 458] on button "Void Application" at bounding box center [1015, 471] width 126 height 30
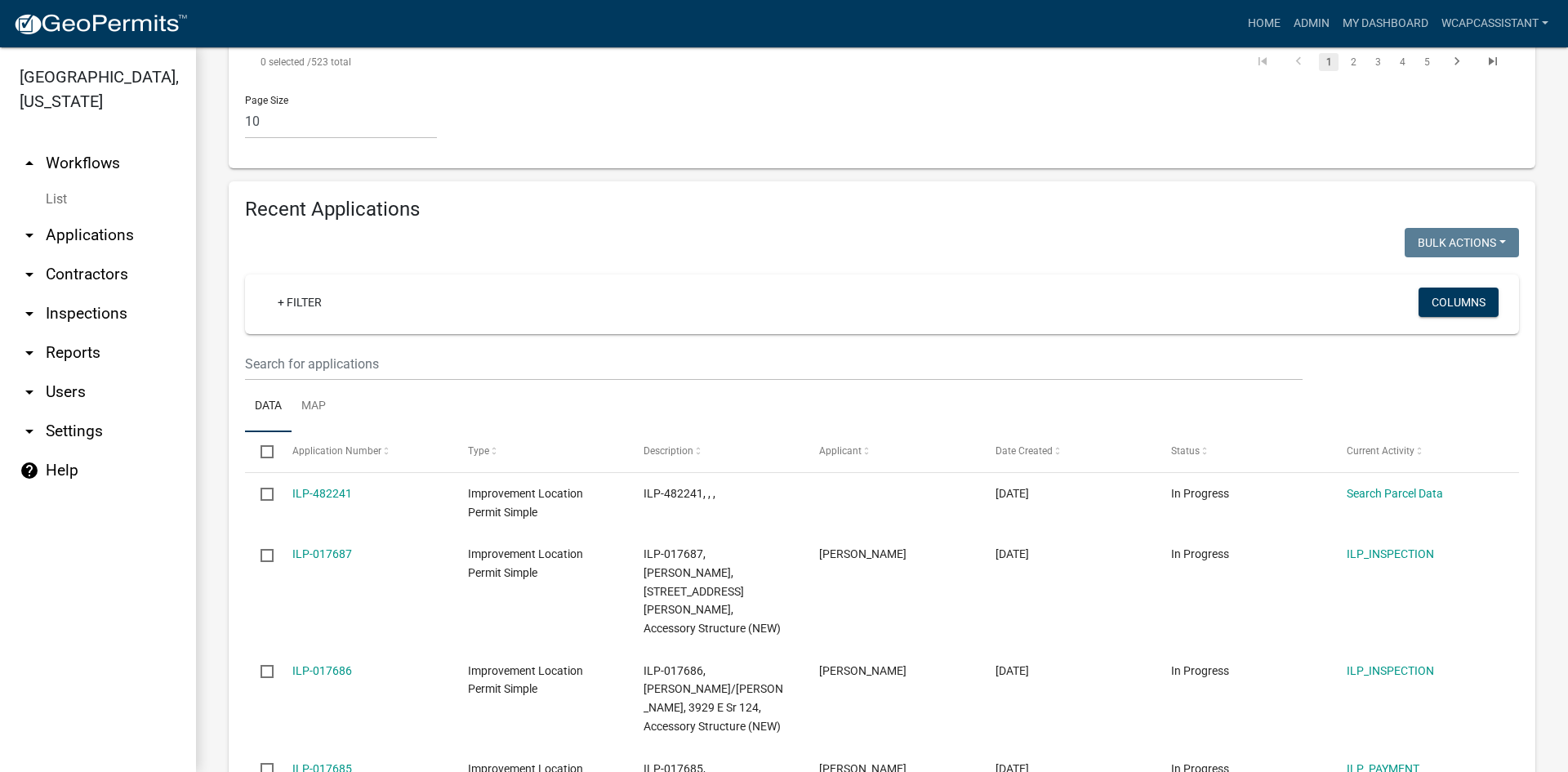
scroll to position [1797, 0]
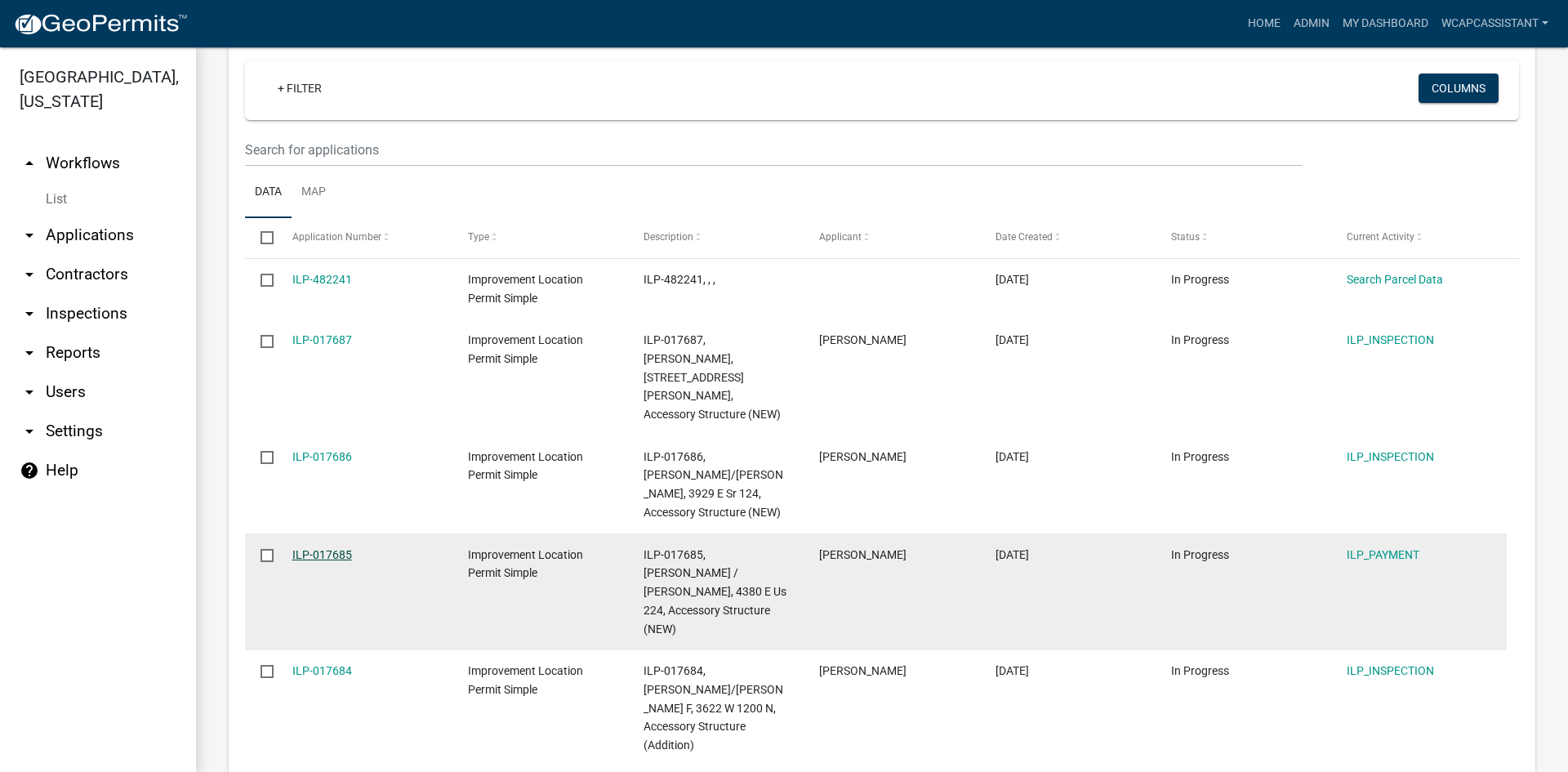
click at [325, 548] on link "ILP-017685" at bounding box center [322, 554] width 59 height 13
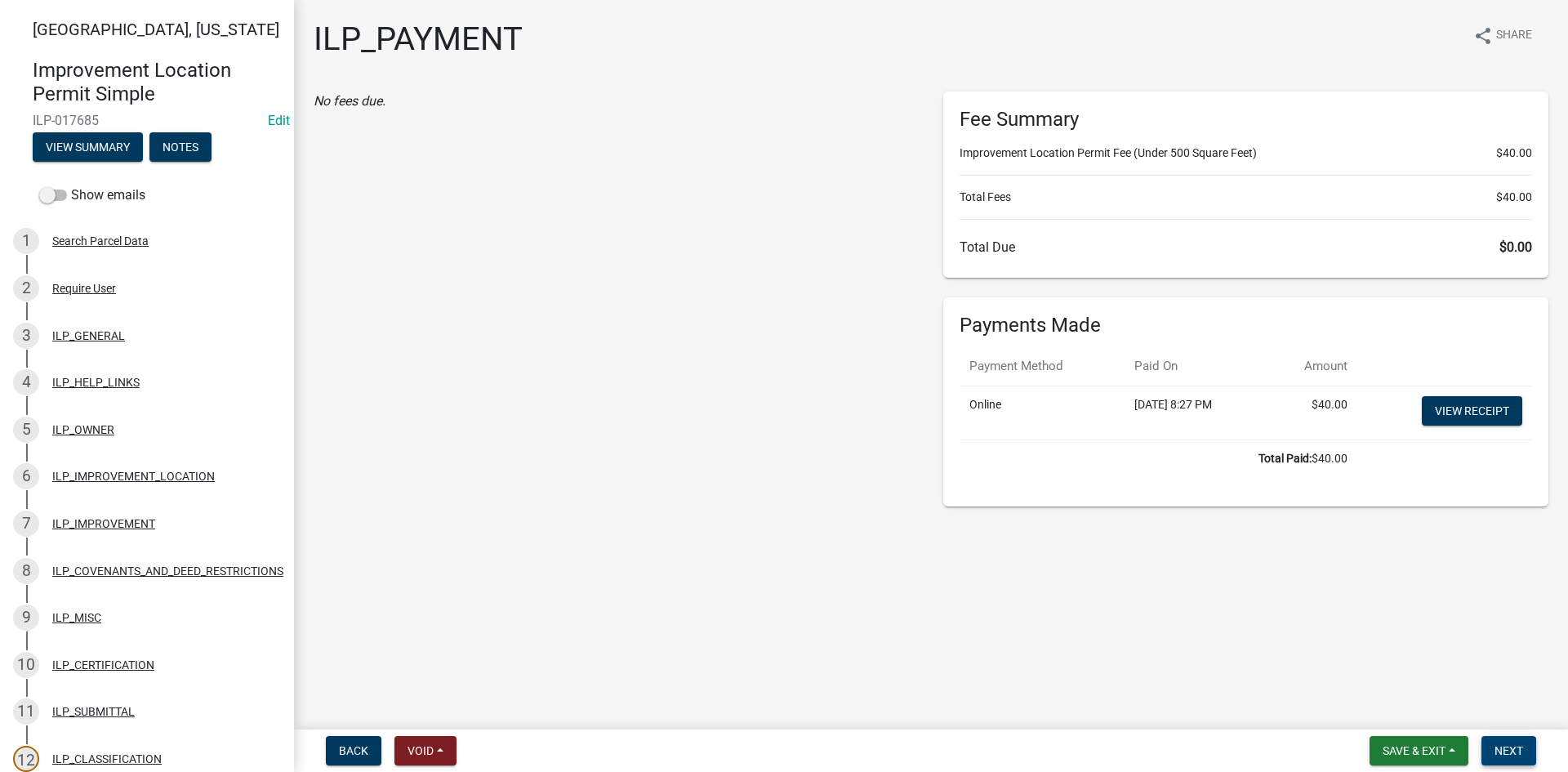
click at [1521, 744] on span "Next" at bounding box center [1509, 750] width 29 height 13
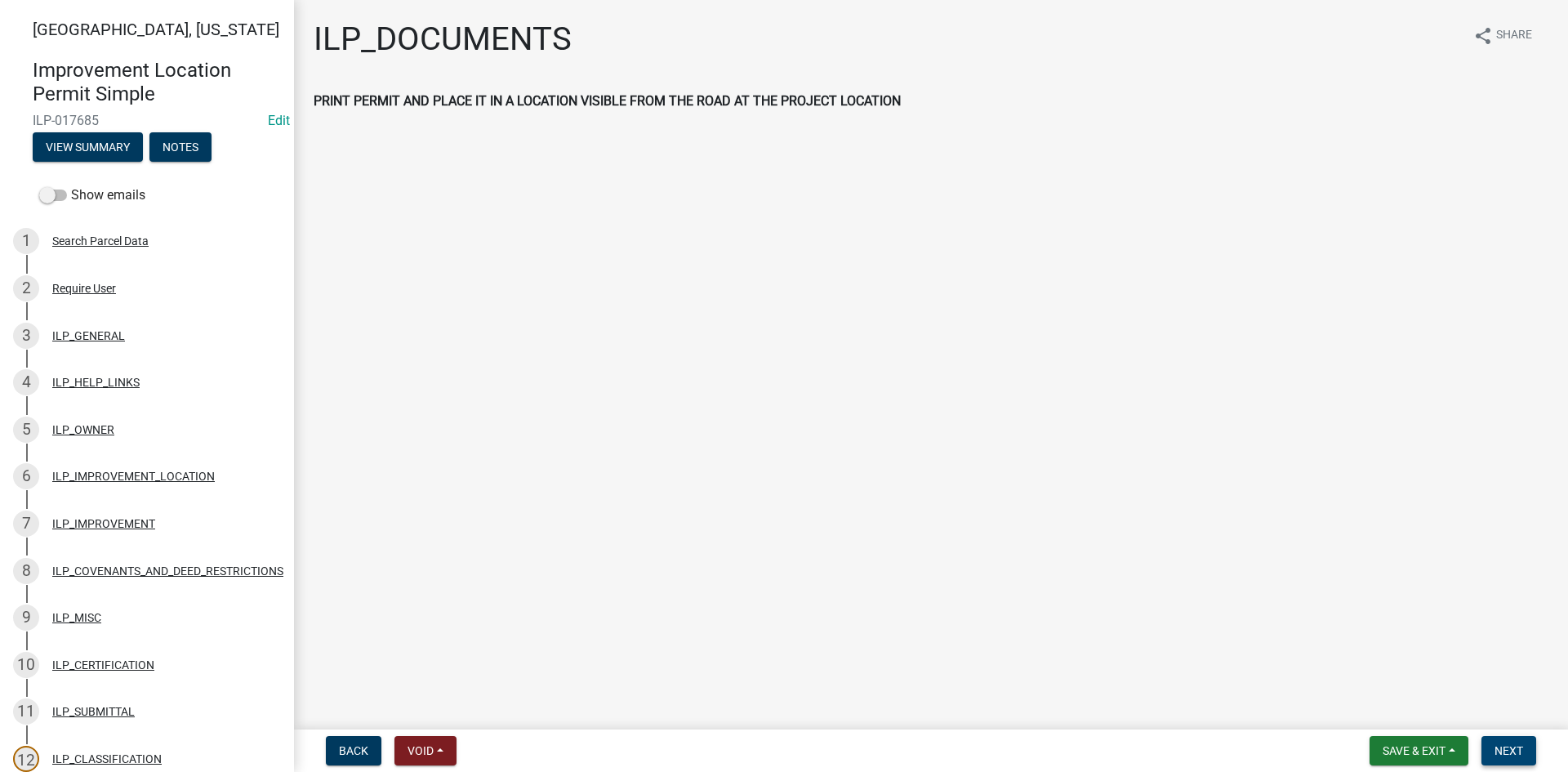
click at [1521, 744] on span "Next" at bounding box center [1509, 750] width 29 height 13
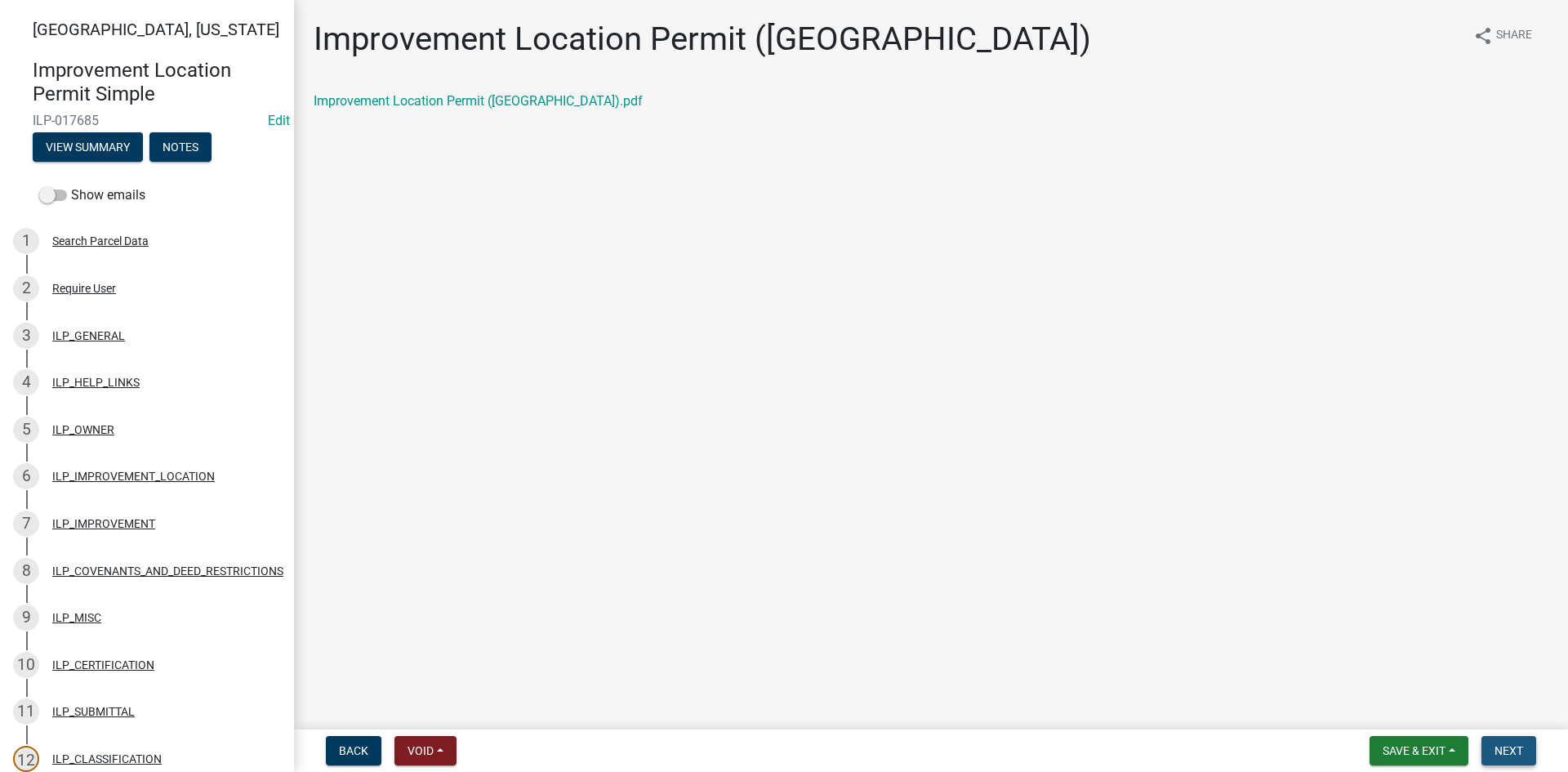
click at [1515, 759] on button "Next" at bounding box center [1509, 751] width 54 height 30
click at [461, 113] on div "Improvement Location Permit (ILP)(Form).pdf" at bounding box center [930, 108] width 1259 height 32
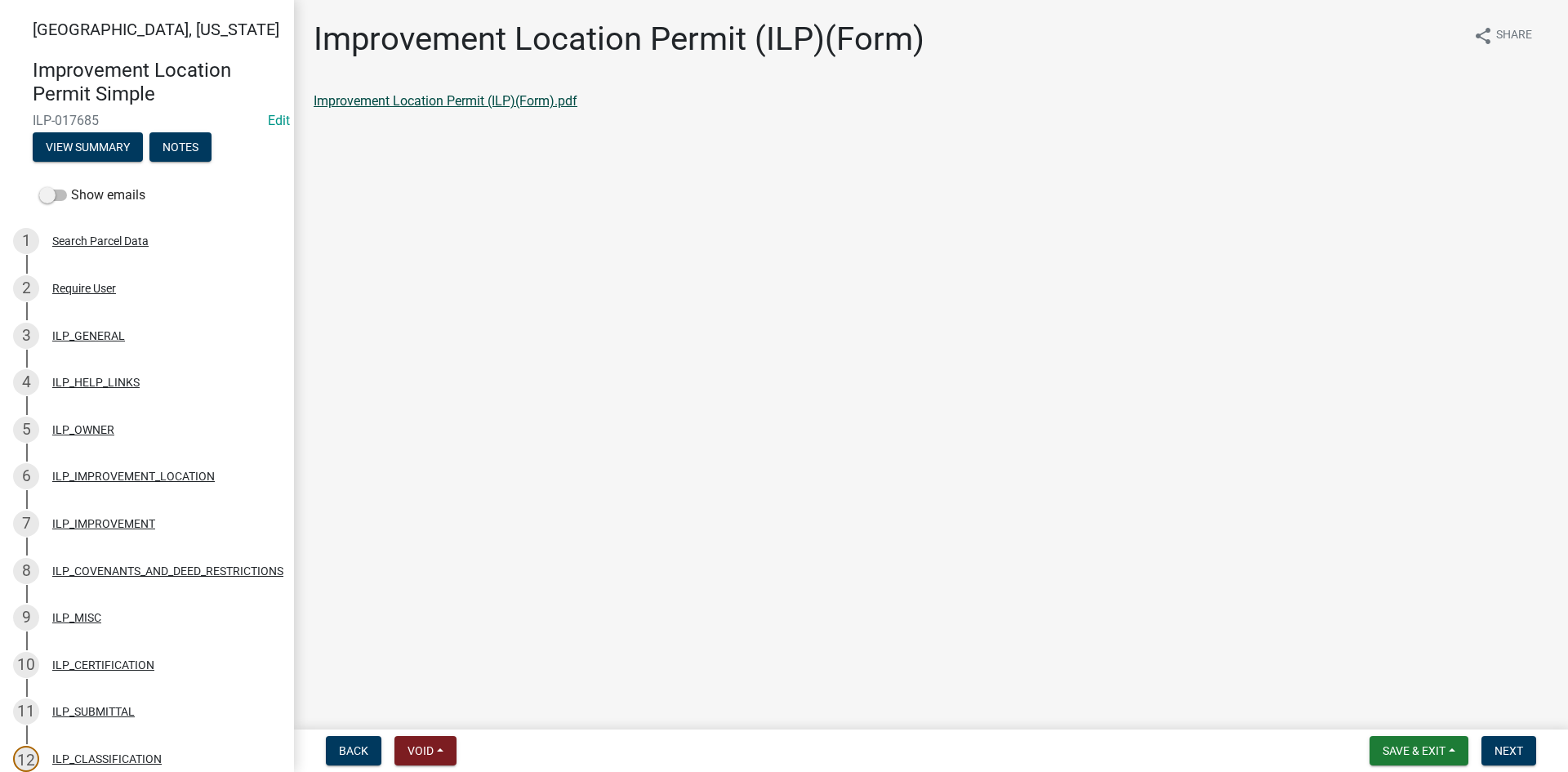
click at [461, 97] on link "Improvement Location Permit (ILP)(Form).pdf" at bounding box center [445, 101] width 264 height 15
click at [1498, 746] on span "Next" at bounding box center [1509, 750] width 29 height 13
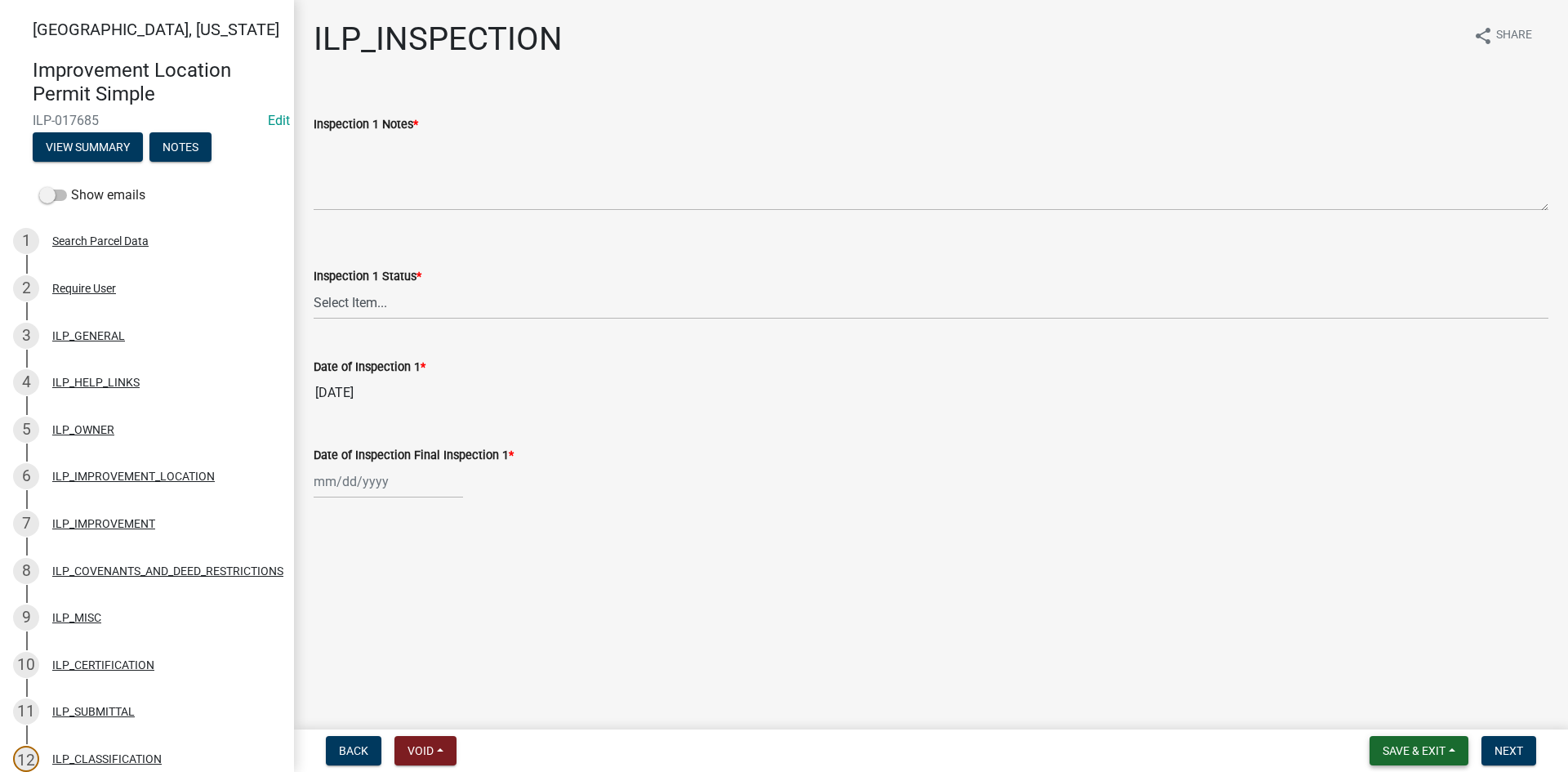
click at [1456, 748] on button "Save & Exit" at bounding box center [1419, 751] width 98 height 30
click at [1386, 709] on button "Save & Exit" at bounding box center [1403, 708] width 131 height 39
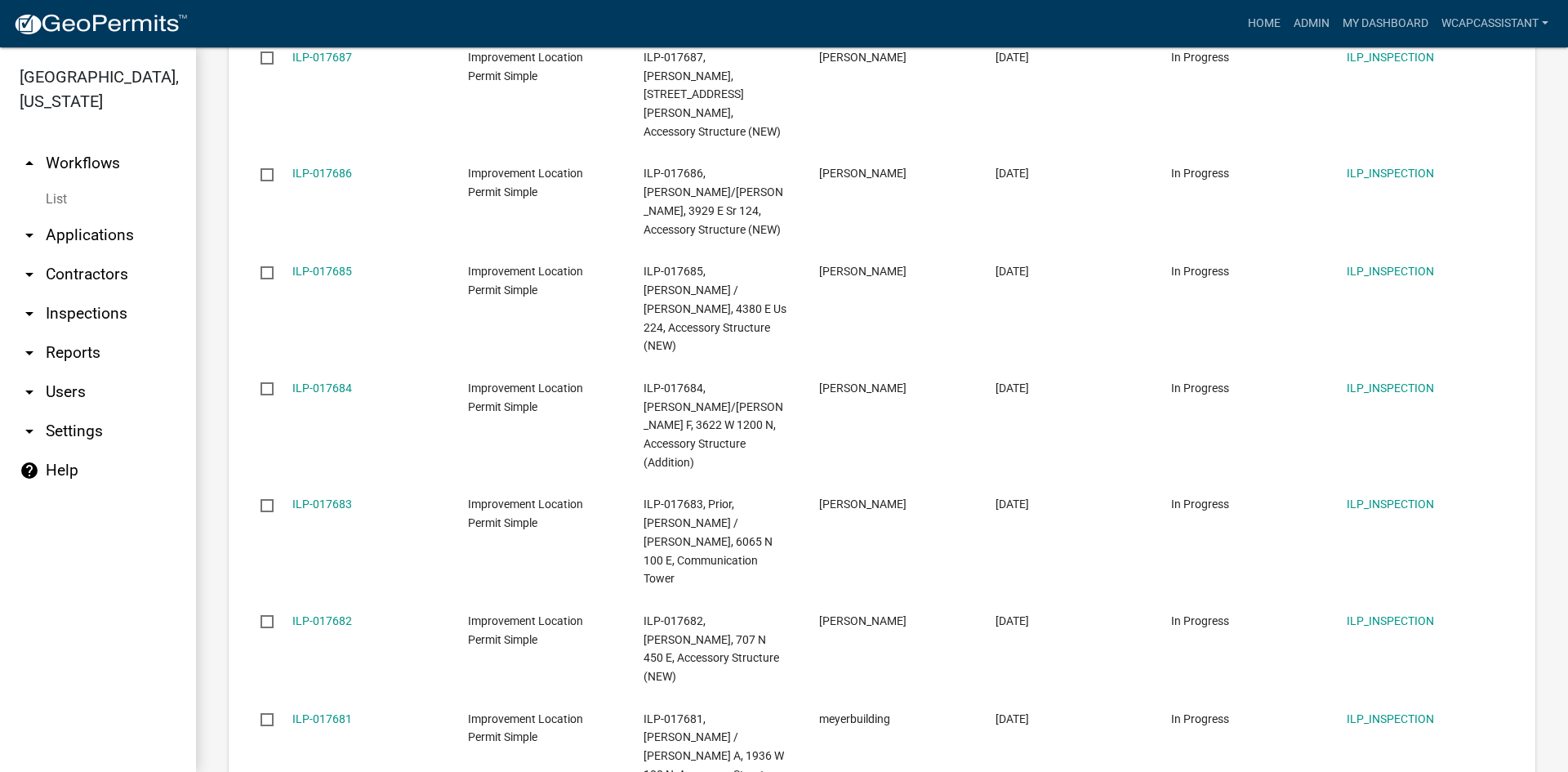
scroll to position [2111, 0]
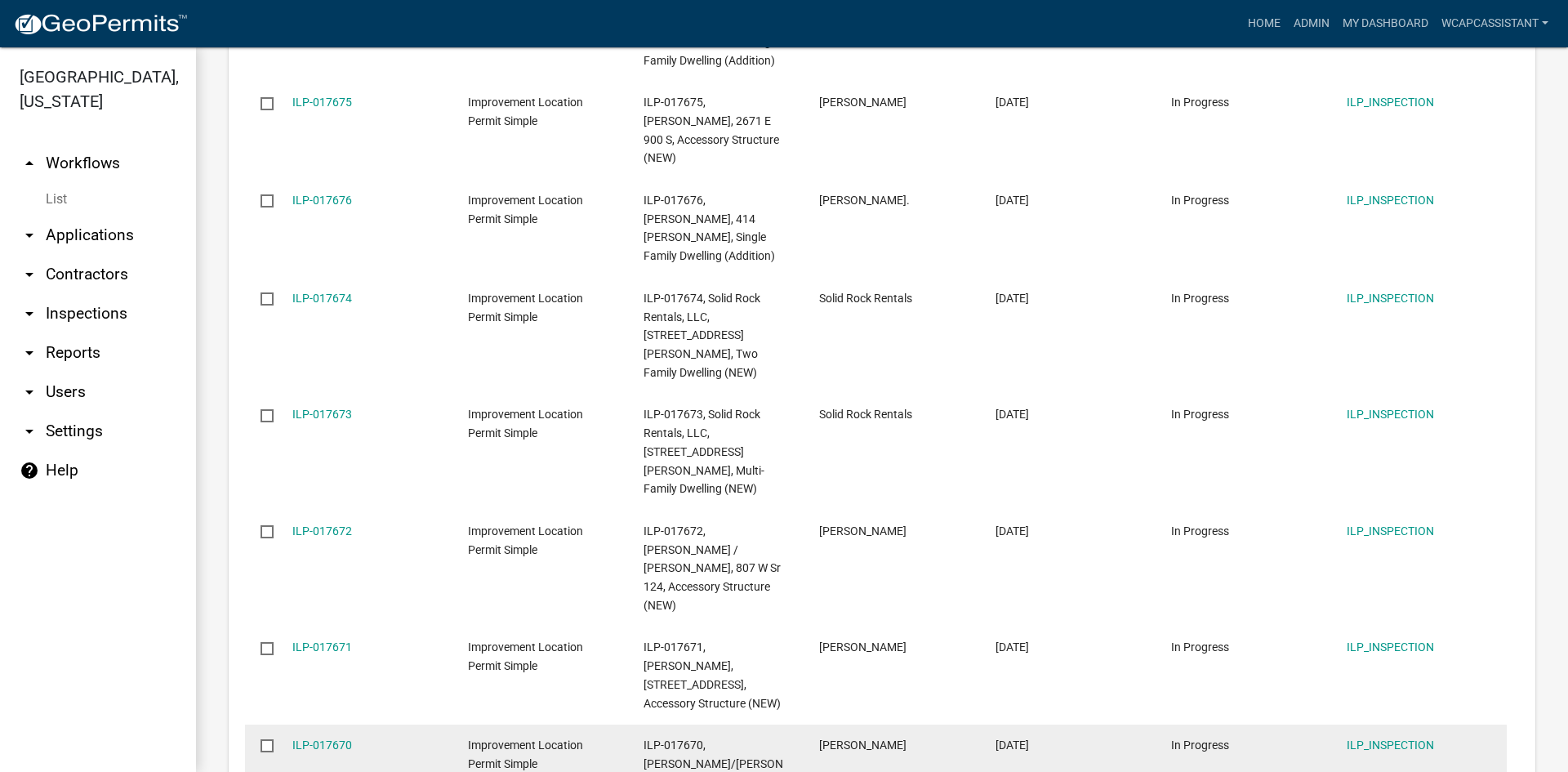
scroll to position [2149, 0]
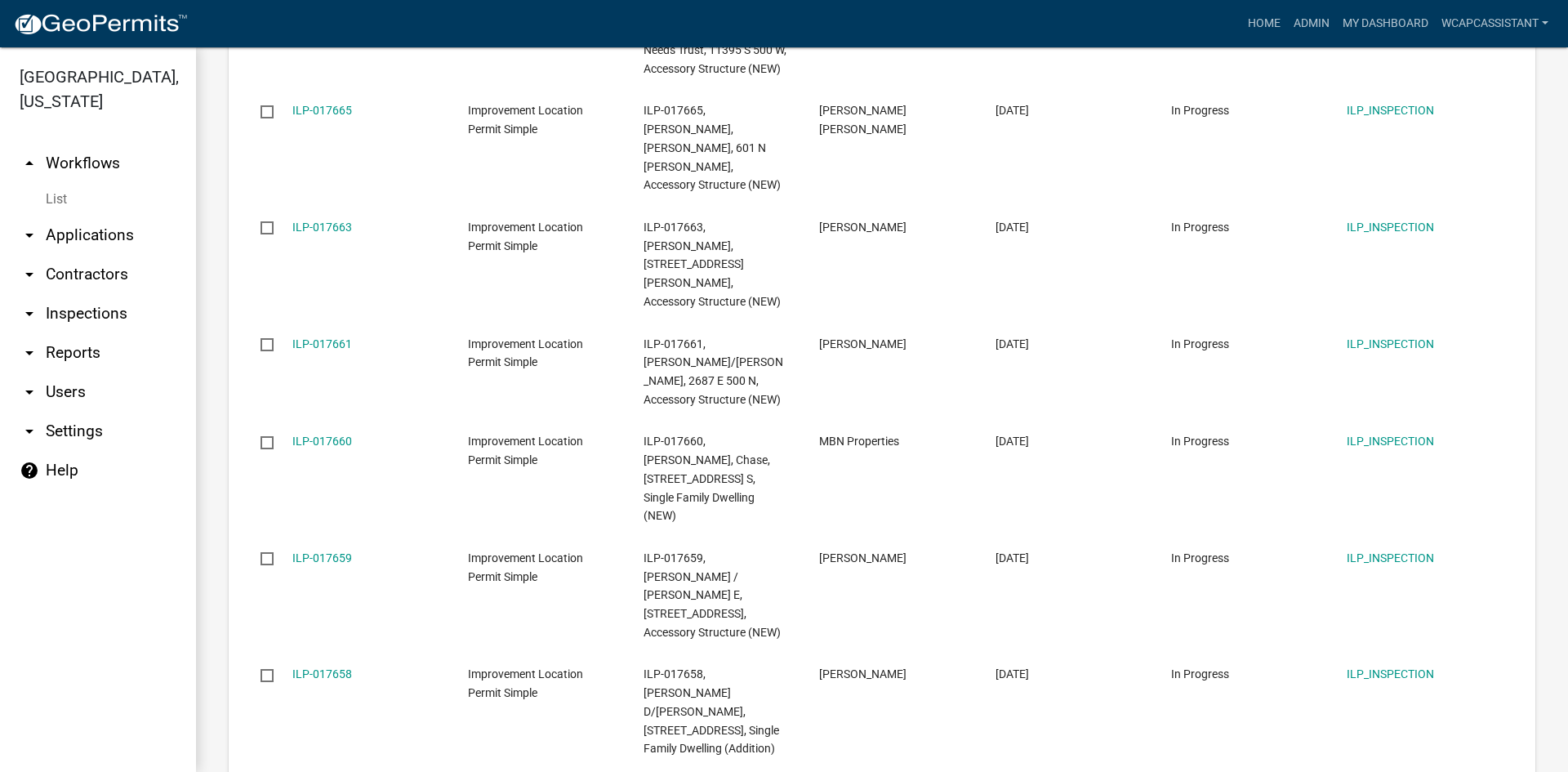
scroll to position [2167, 0]
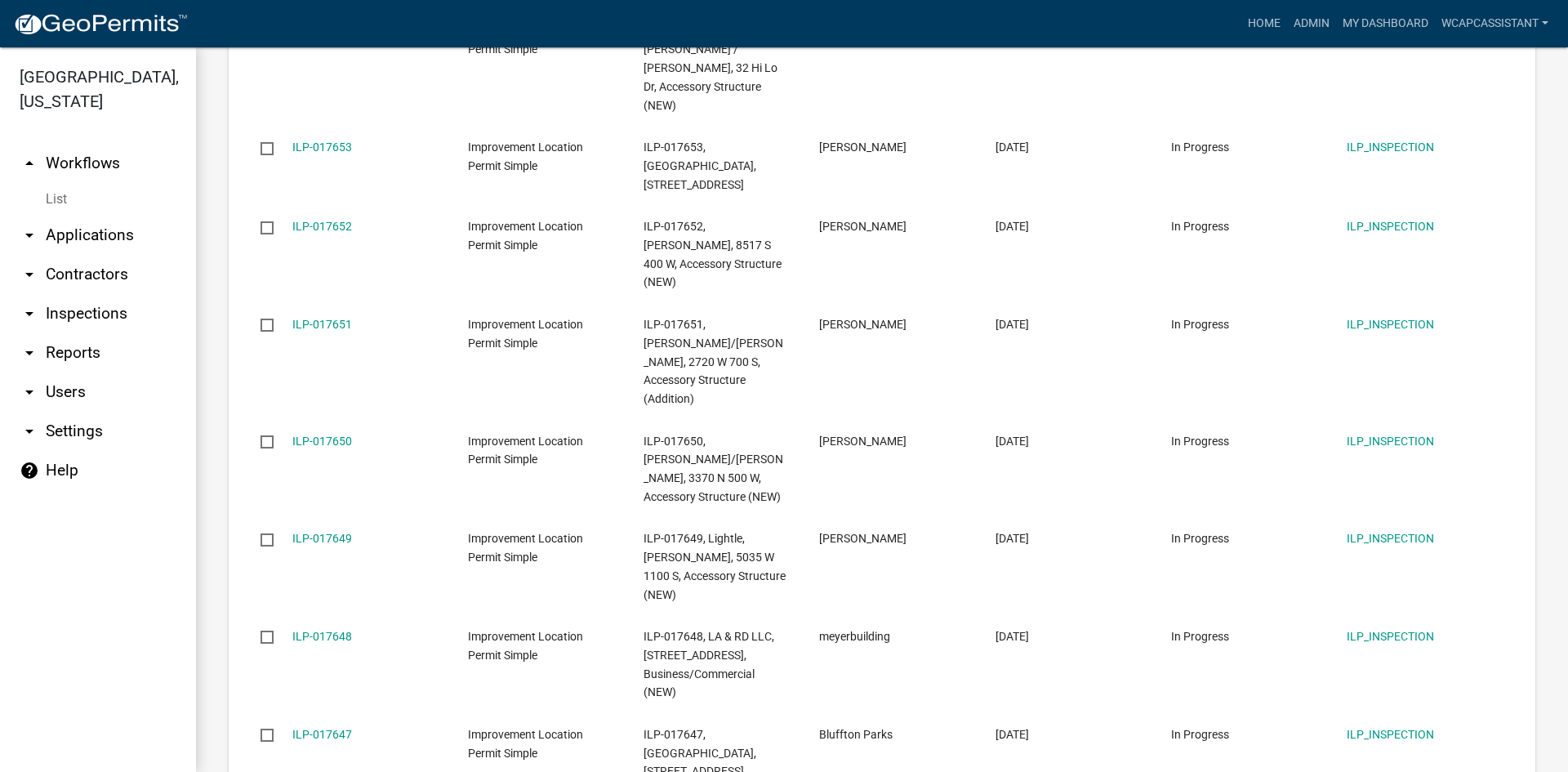
scroll to position [2074, 0]
